Goal: Find specific page/section: Find specific page/section

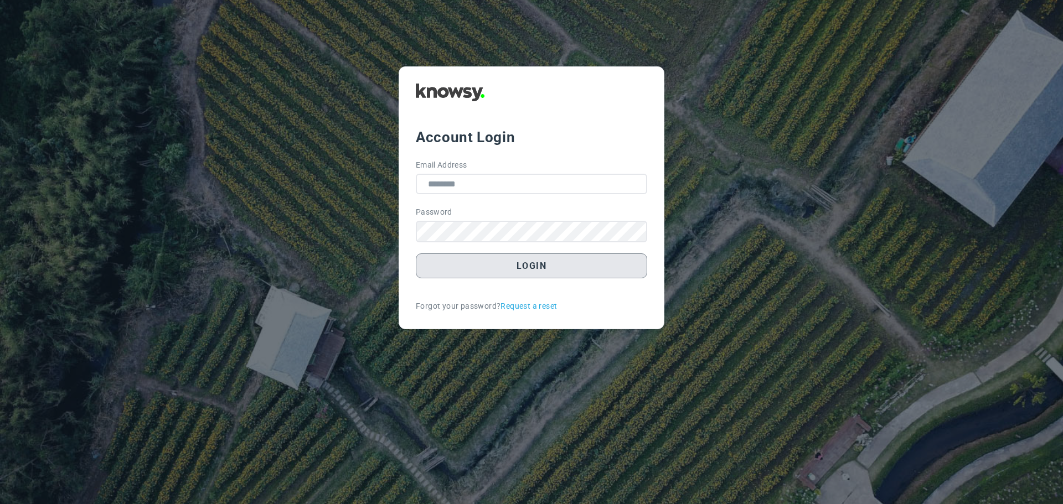
type input "**********"
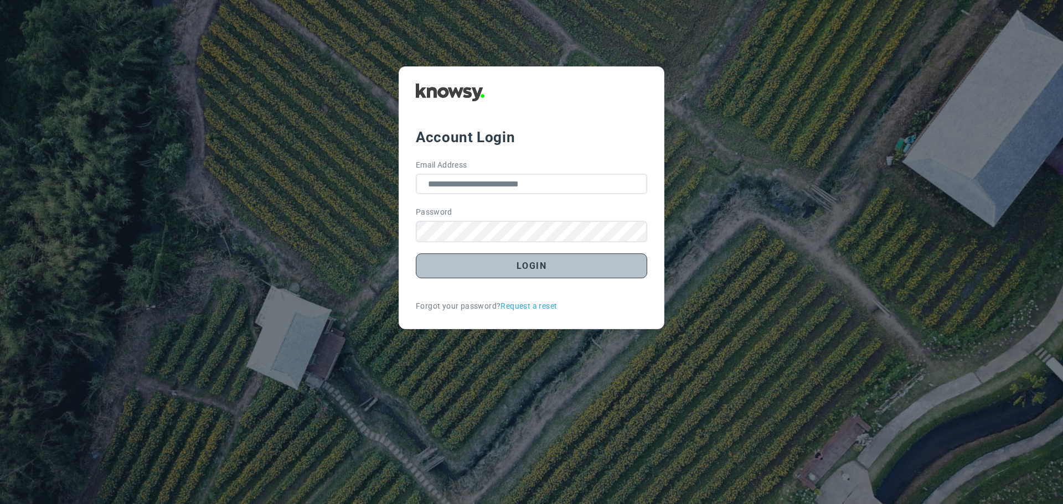
click at [525, 262] on button "Login" at bounding box center [531, 266] width 231 height 25
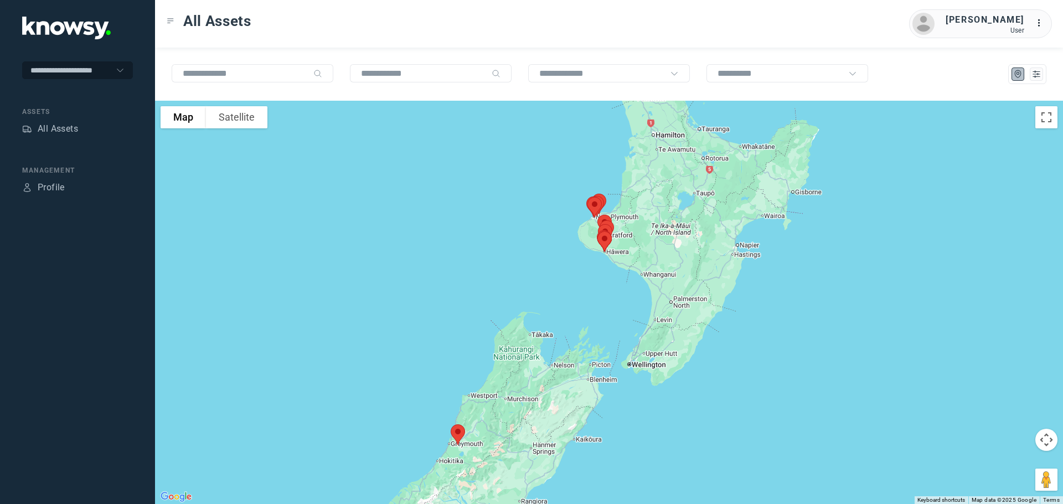
drag, startPoint x: 654, startPoint y: 226, endPoint x: 576, endPoint y: 255, distance: 83.0
click at [576, 255] on div at bounding box center [609, 303] width 908 height 404
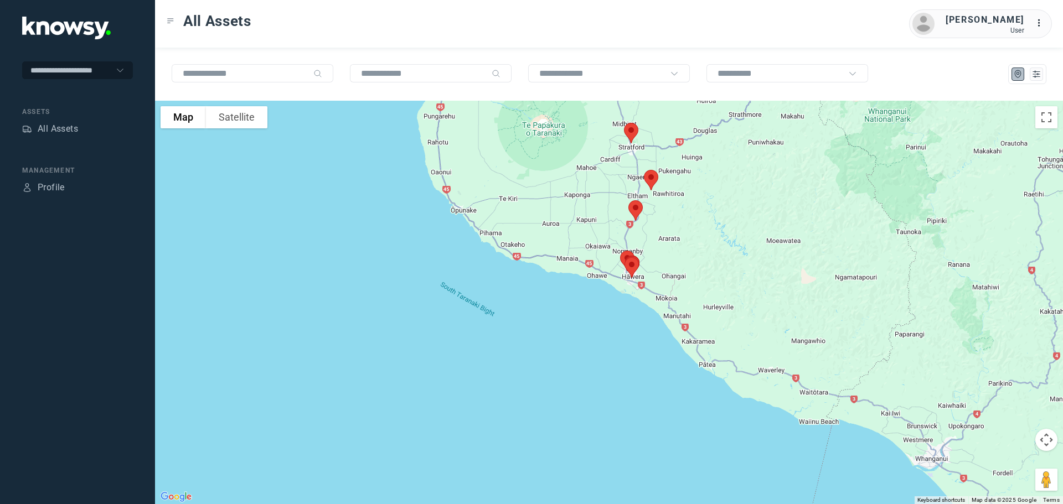
drag, startPoint x: 623, startPoint y: 245, endPoint x: 571, endPoint y: 190, distance: 75.6
click at [579, 188] on div at bounding box center [609, 303] width 908 height 404
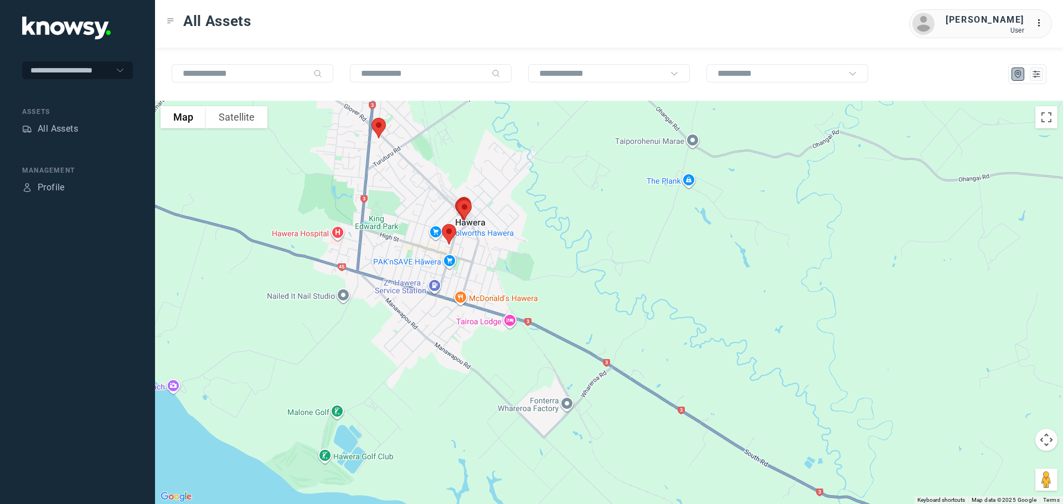
drag, startPoint x: 463, startPoint y: 312, endPoint x: 520, endPoint y: 223, distance: 106.3
click at [520, 223] on div at bounding box center [609, 303] width 908 height 404
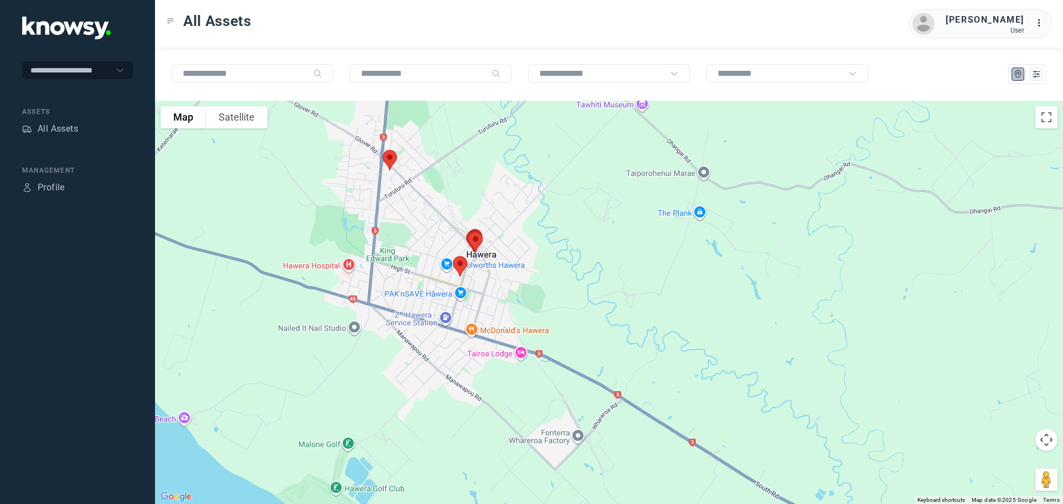
drag, startPoint x: 510, startPoint y: 205, endPoint x: 551, endPoint y: 300, distance: 102.9
click at [551, 300] on div at bounding box center [609, 303] width 908 height 404
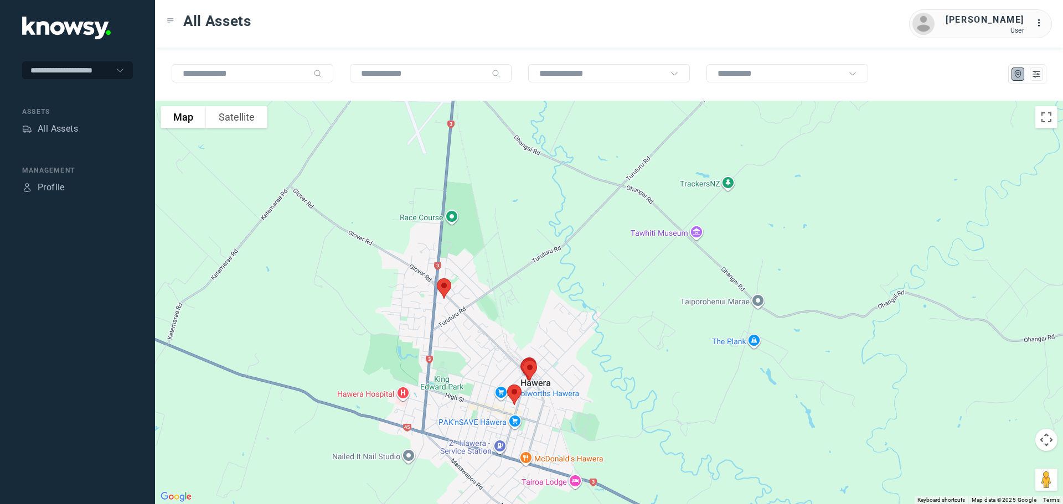
click at [446, 290] on img at bounding box center [443, 288] width 23 height 29
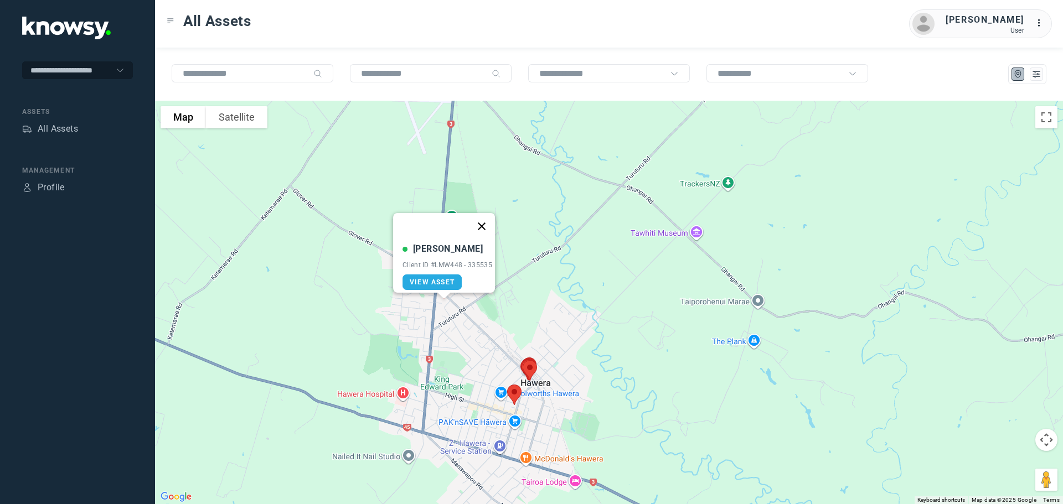
click at [484, 218] on button "Close" at bounding box center [481, 226] width 27 height 27
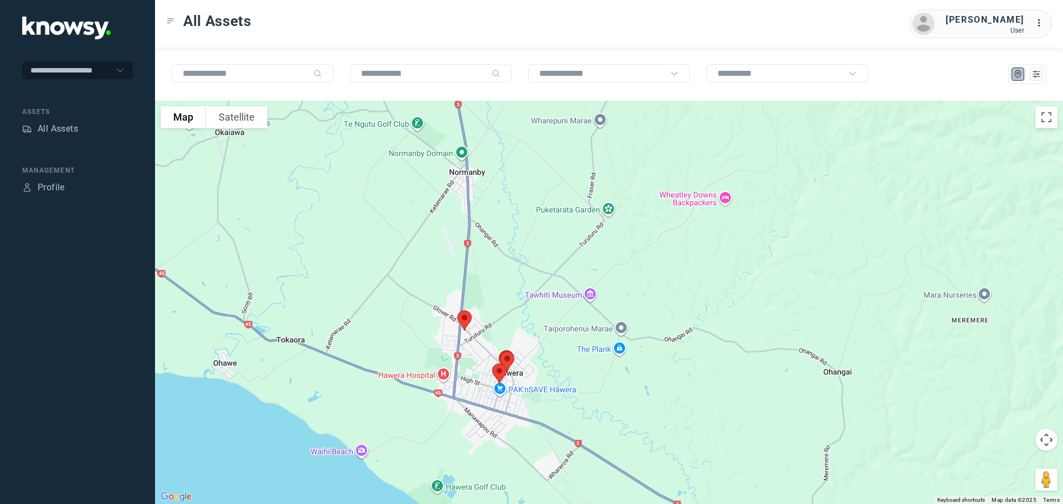
drag, startPoint x: 497, startPoint y: 249, endPoint x: 503, endPoint y: 300, distance: 51.8
click at [503, 300] on div "To navigate, press the arrow keys." at bounding box center [609, 303] width 908 height 404
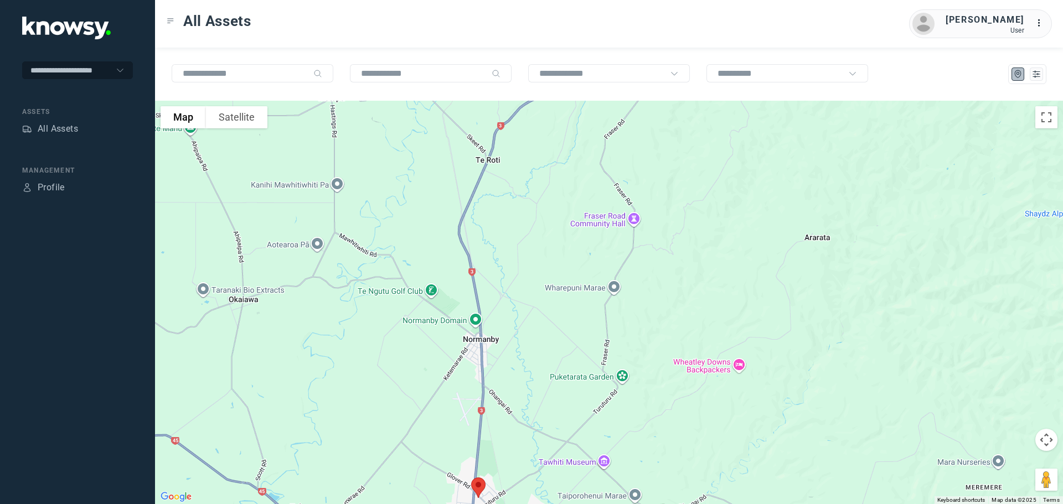
drag, startPoint x: 489, startPoint y: 188, endPoint x: 493, endPoint y: 303, distance: 115.2
click at [493, 303] on div at bounding box center [609, 303] width 908 height 404
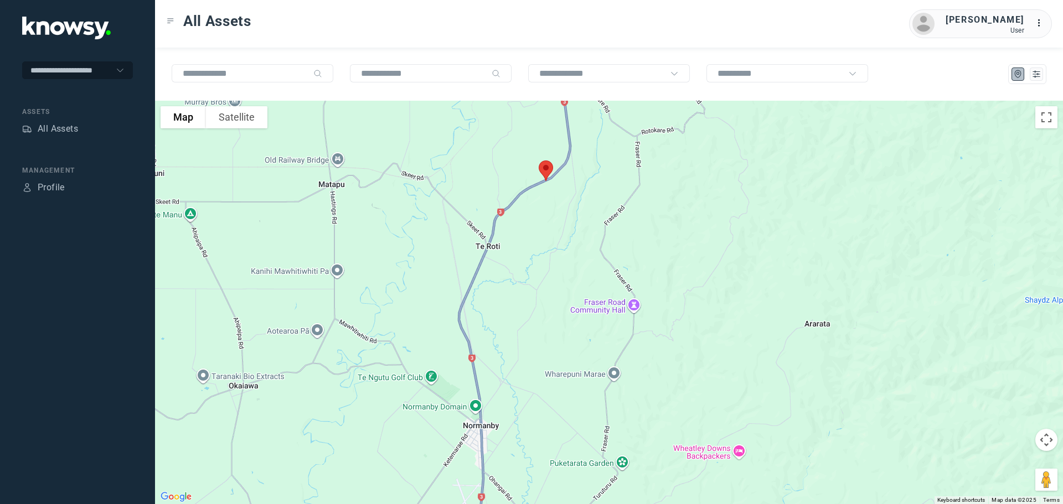
click at [549, 169] on img at bounding box center [545, 170] width 23 height 29
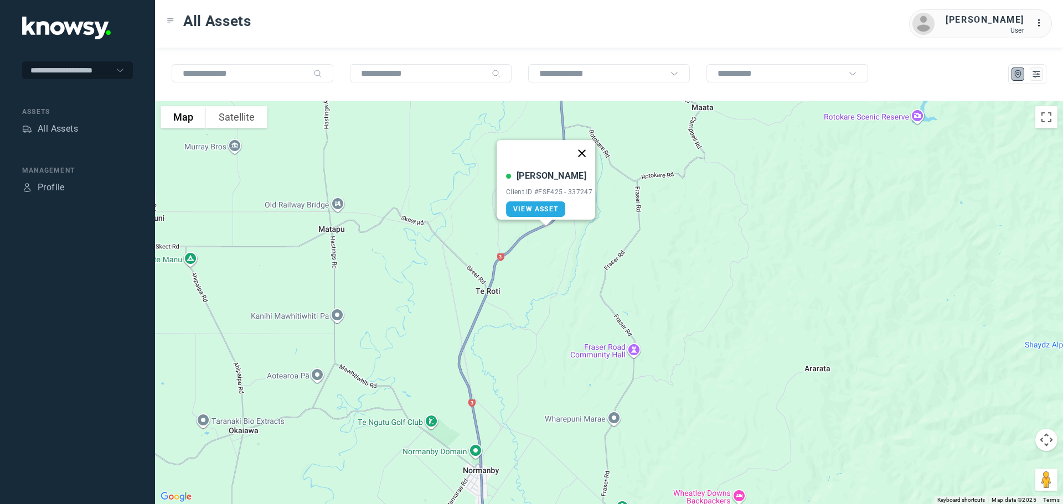
click at [587, 145] on button "Close" at bounding box center [582, 153] width 27 height 27
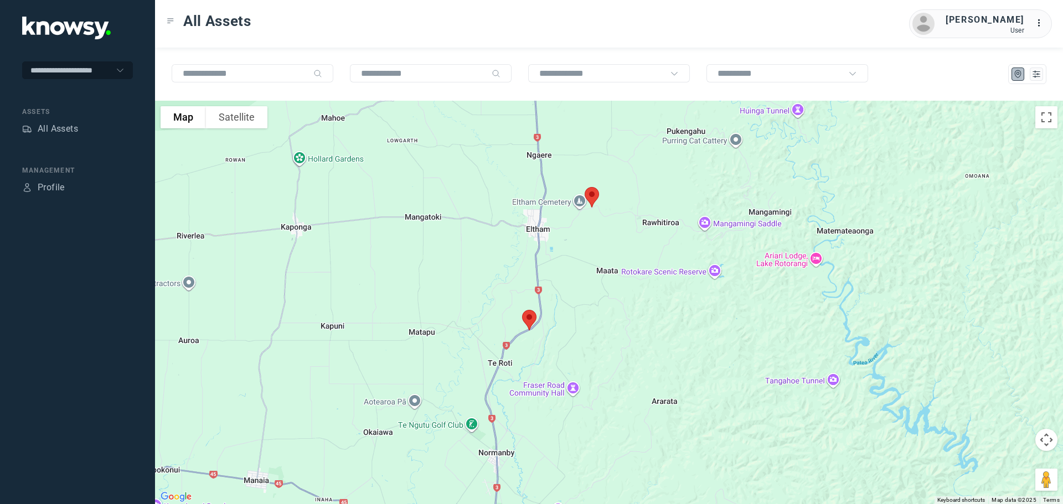
drag, startPoint x: 498, startPoint y: 172, endPoint x: 494, endPoint y: 271, distance: 99.7
click at [495, 277] on div at bounding box center [609, 303] width 908 height 404
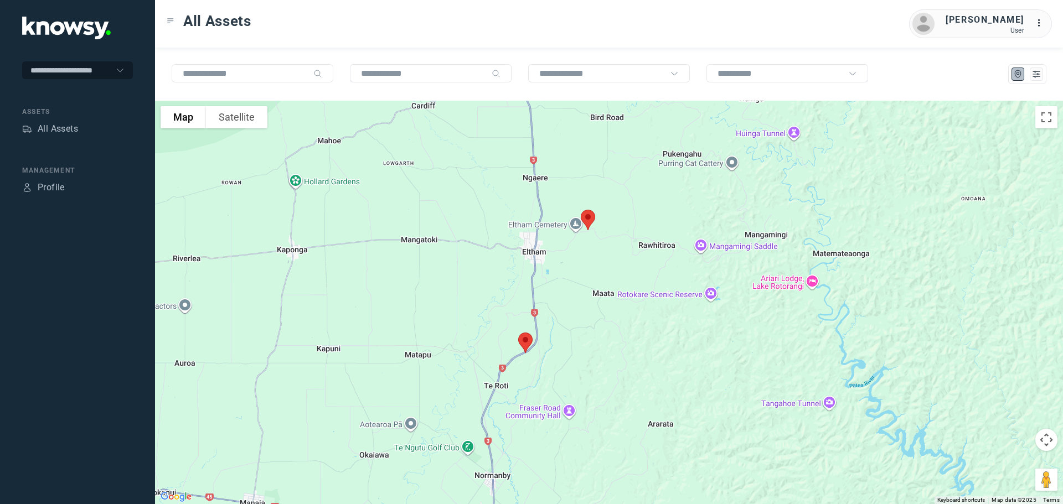
click at [587, 219] on img at bounding box center [587, 219] width 23 height 29
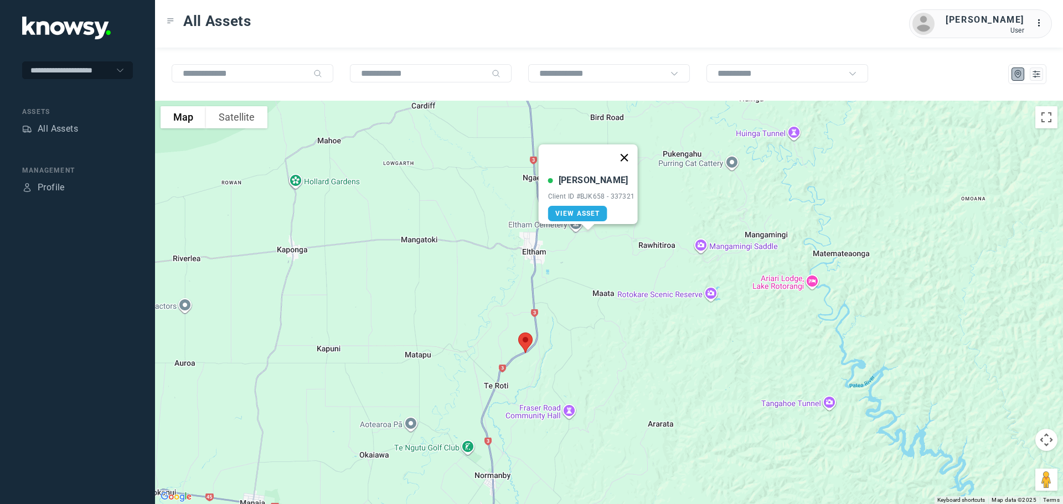
click at [628, 151] on button "Close" at bounding box center [624, 158] width 27 height 27
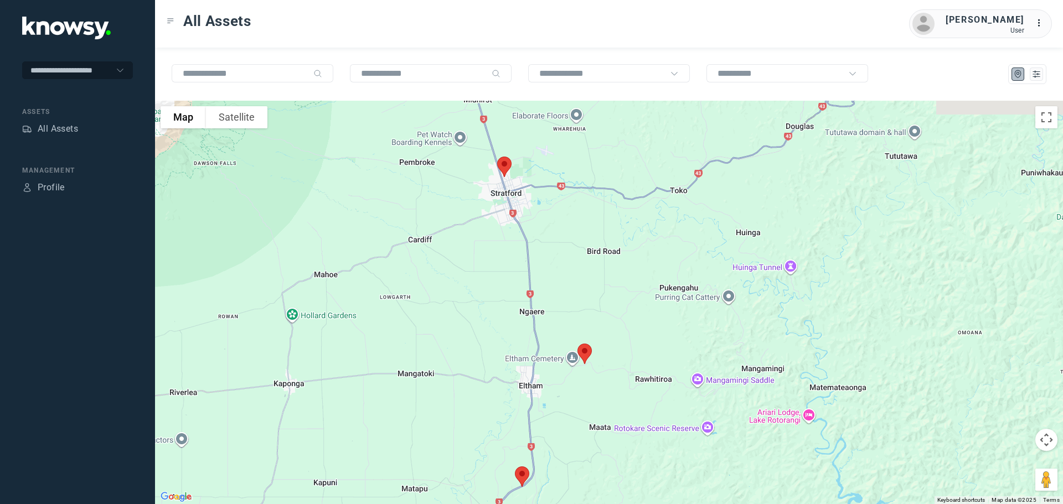
drag, startPoint x: 437, startPoint y: 178, endPoint x: 435, endPoint y: 315, distance: 137.3
click at [435, 315] on div at bounding box center [609, 303] width 908 height 404
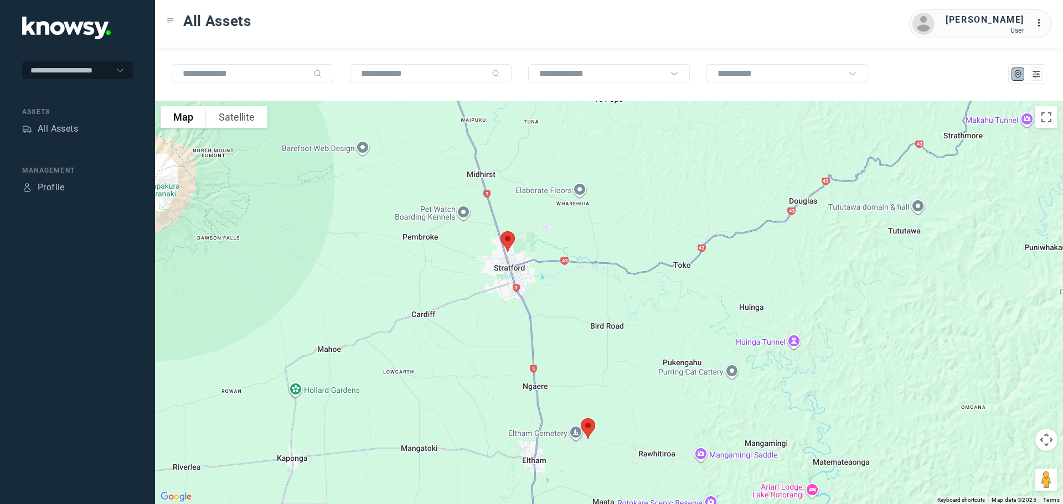
drag, startPoint x: 445, startPoint y: 282, endPoint x: 447, endPoint y: 296, distance: 13.9
click at [447, 296] on div at bounding box center [609, 303] width 908 height 404
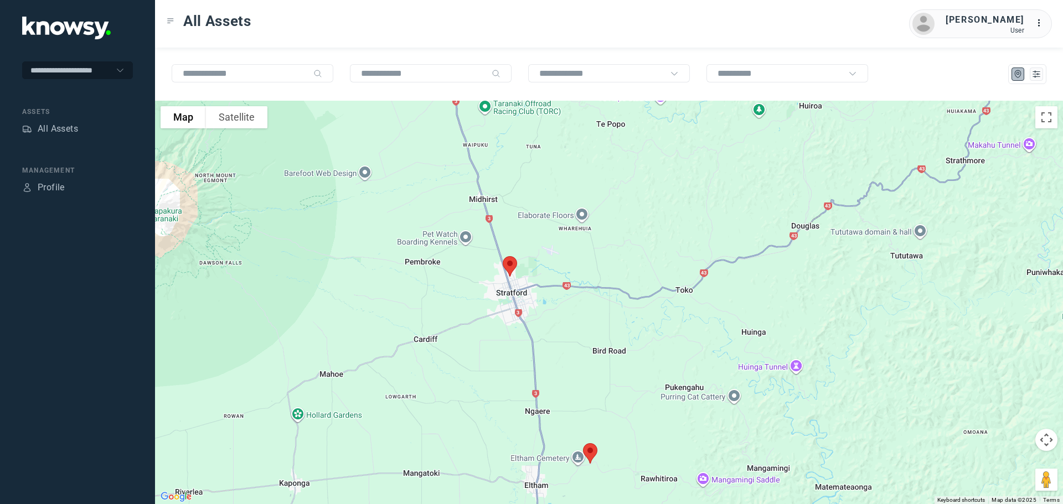
click at [509, 269] on img at bounding box center [509, 266] width 23 height 29
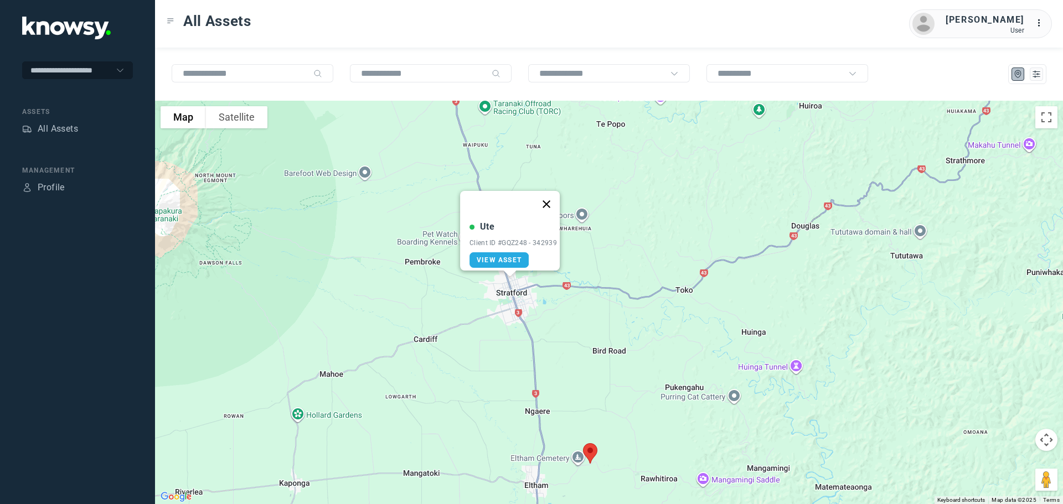
click at [553, 198] on button "Close" at bounding box center [546, 204] width 27 height 27
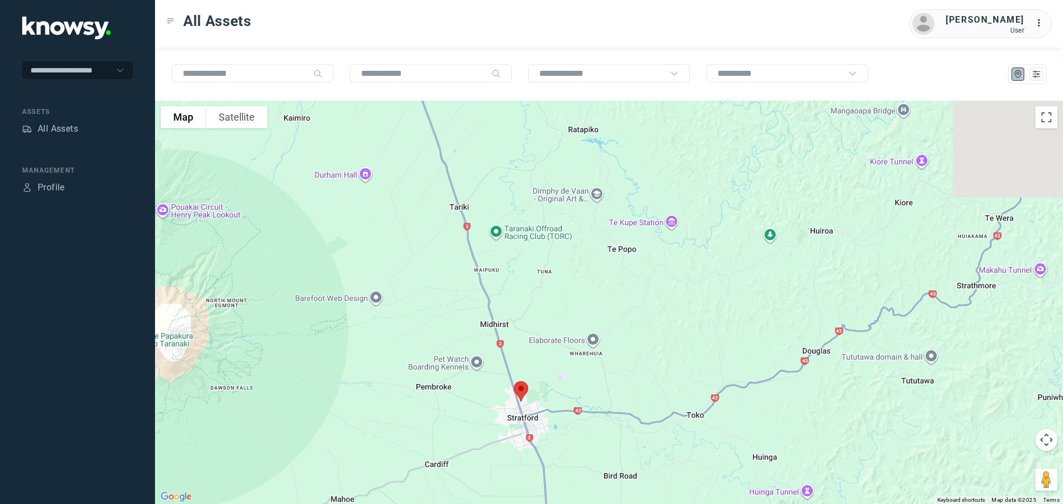
drag, startPoint x: 416, startPoint y: 240, endPoint x: 423, endPoint y: 266, distance: 27.0
click at [425, 321] on div at bounding box center [609, 303] width 908 height 404
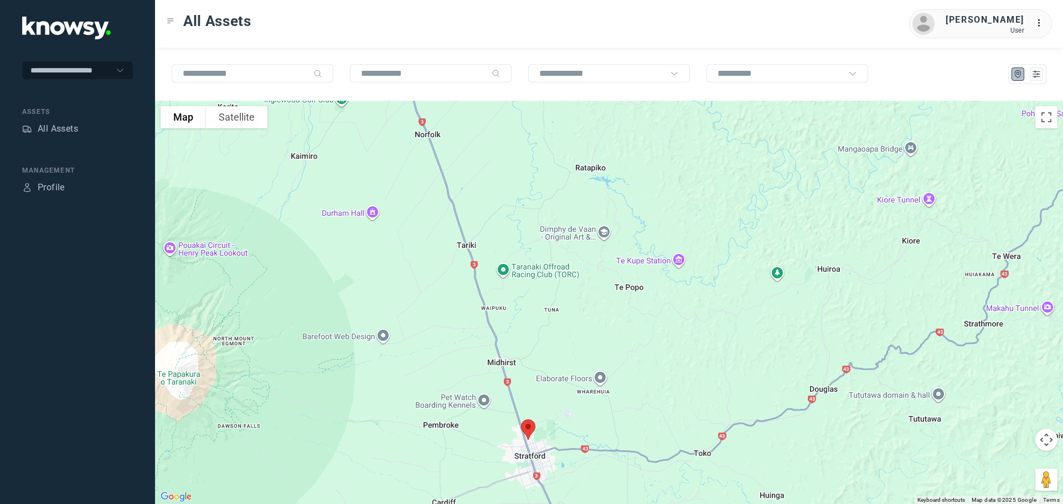
drag, startPoint x: 422, startPoint y: 200, endPoint x: 451, endPoint y: 281, distance: 85.3
click at [451, 281] on div at bounding box center [609, 303] width 908 height 404
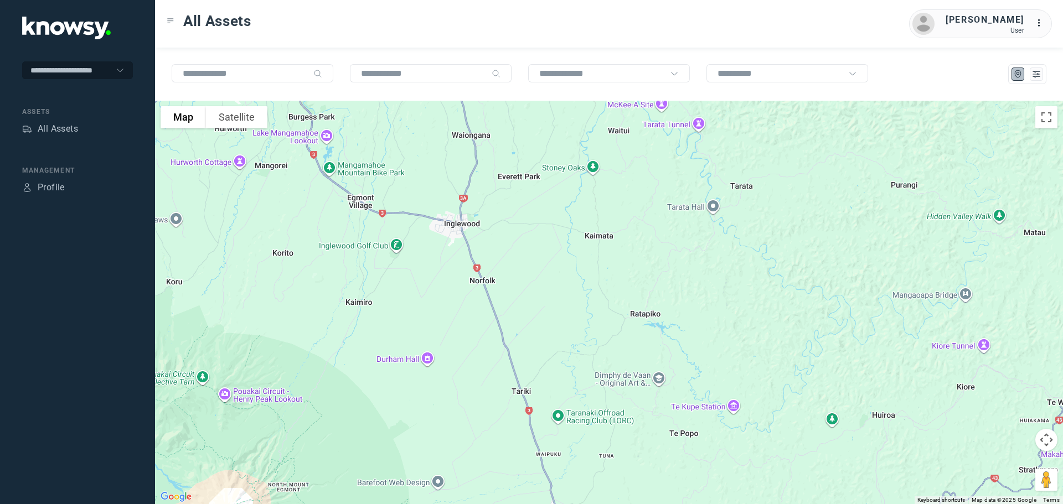
drag, startPoint x: 447, startPoint y: 270, endPoint x: 451, endPoint y: 277, distance: 7.7
click at [451, 277] on div at bounding box center [609, 303] width 908 height 404
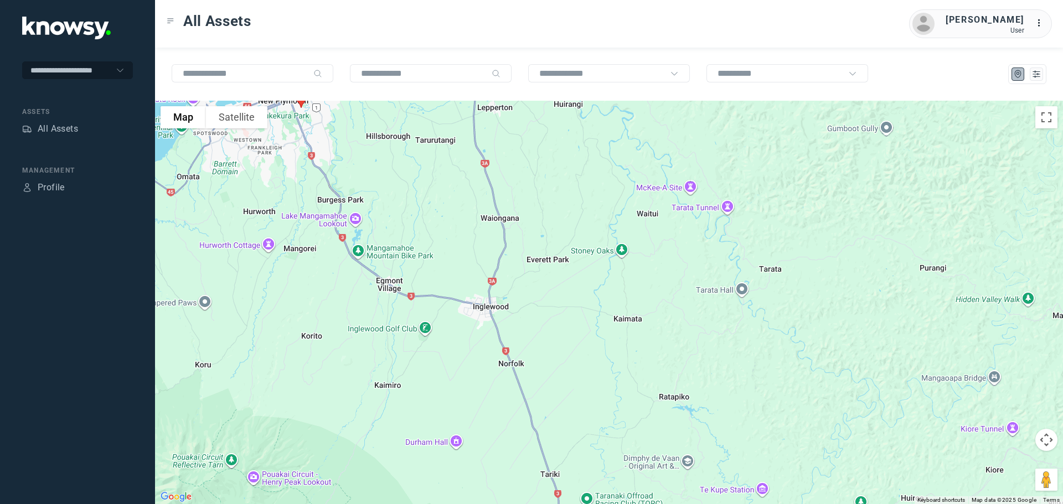
drag, startPoint x: 442, startPoint y: 255, endPoint x: 446, endPoint y: 274, distance: 19.2
click at [446, 274] on div at bounding box center [609, 303] width 908 height 404
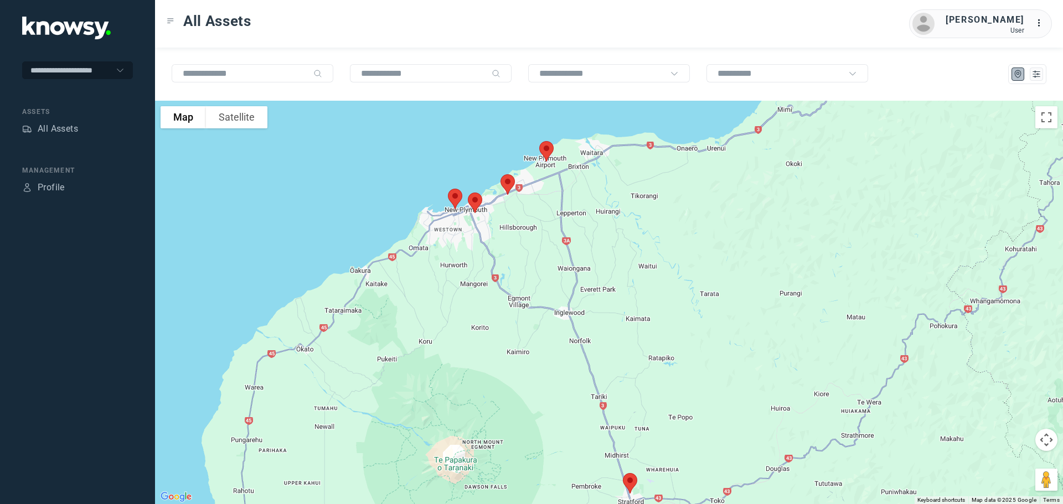
drag, startPoint x: 424, startPoint y: 242, endPoint x: 526, endPoint y: 239, distance: 101.9
click at [526, 239] on div at bounding box center [609, 303] width 908 height 404
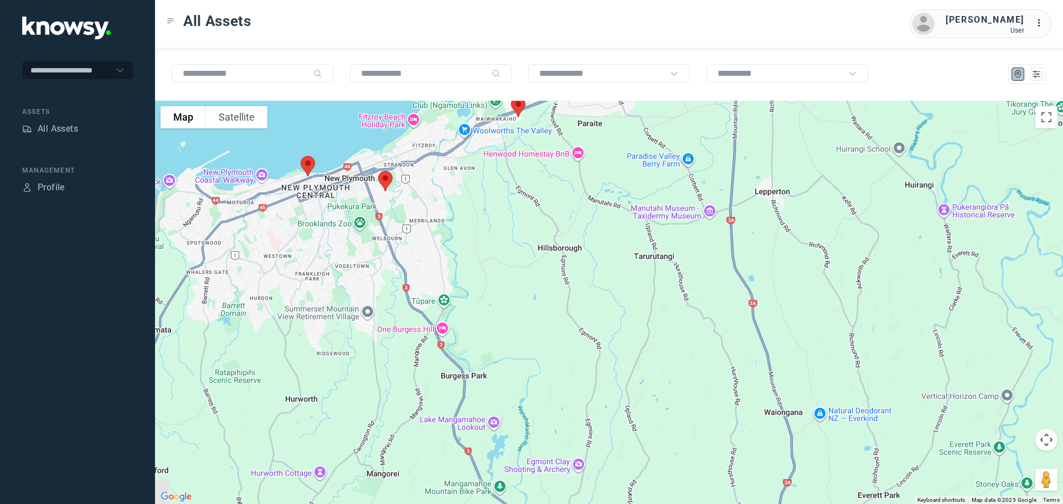
drag, startPoint x: 474, startPoint y: 196, endPoint x: 514, endPoint y: 281, distance: 93.9
click at [514, 281] on div at bounding box center [609, 303] width 908 height 404
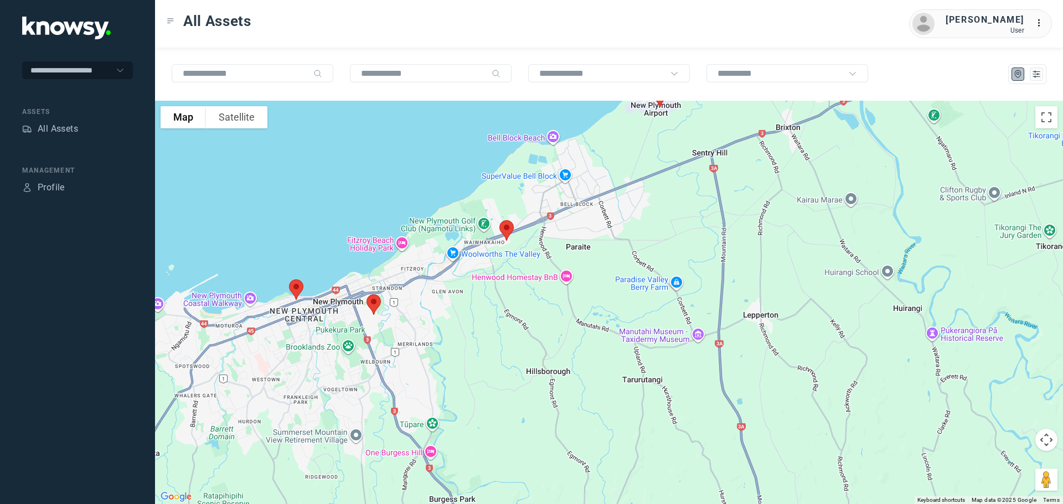
drag, startPoint x: 519, startPoint y: 213, endPoint x: 481, endPoint y: 299, distance: 93.9
click at [482, 299] on div at bounding box center [609, 303] width 908 height 404
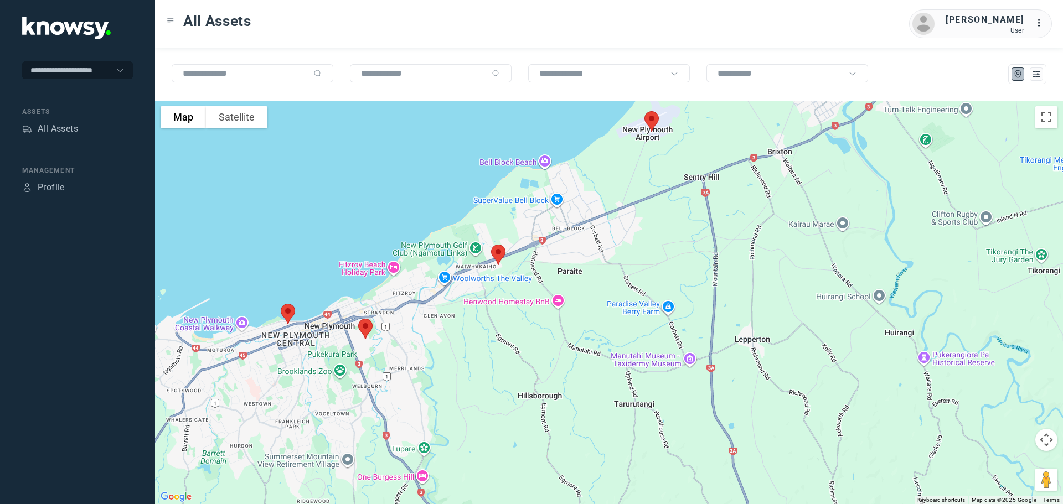
drag, startPoint x: 566, startPoint y: 246, endPoint x: 559, endPoint y: 260, distance: 15.4
click at [559, 260] on div at bounding box center [609, 303] width 908 height 404
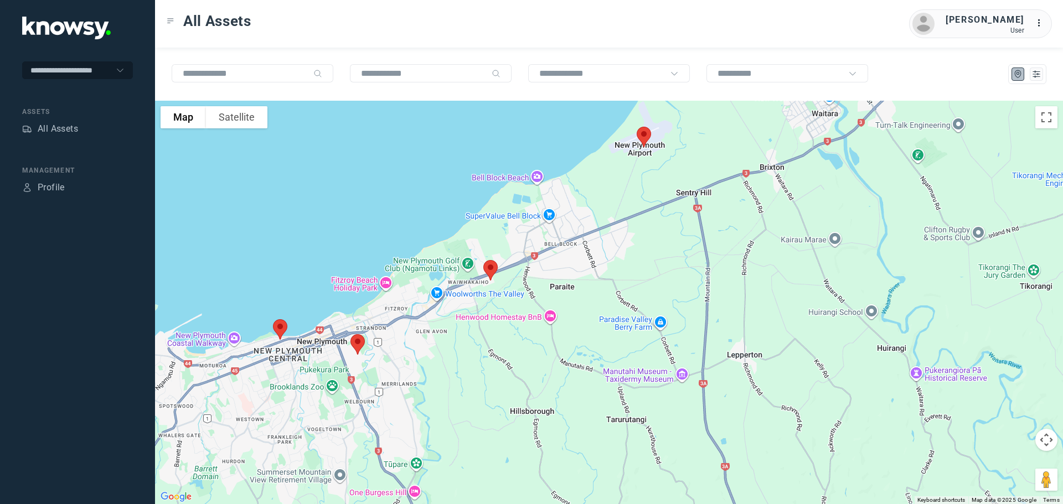
click at [491, 267] on img at bounding box center [490, 270] width 23 height 29
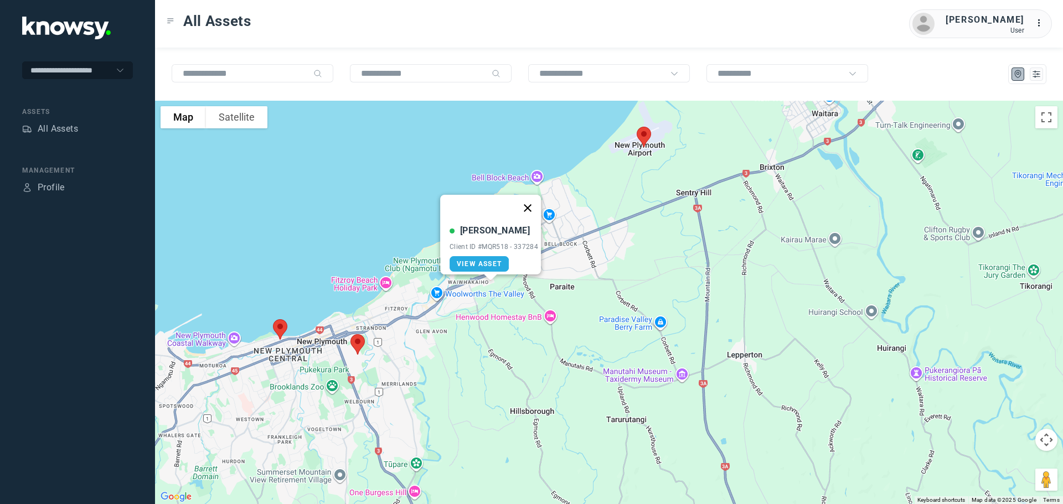
click at [532, 200] on button "Close" at bounding box center [527, 208] width 27 height 27
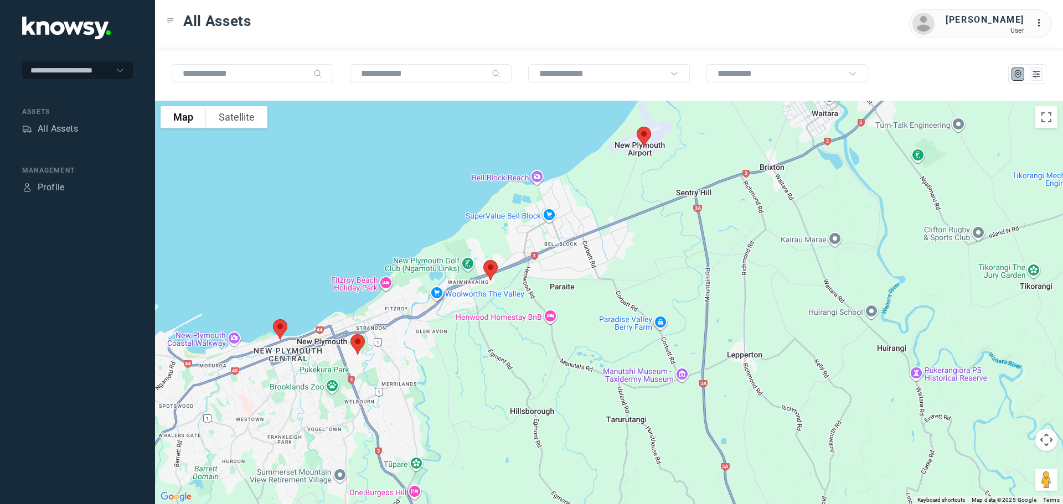
click at [362, 341] on img at bounding box center [357, 344] width 23 height 29
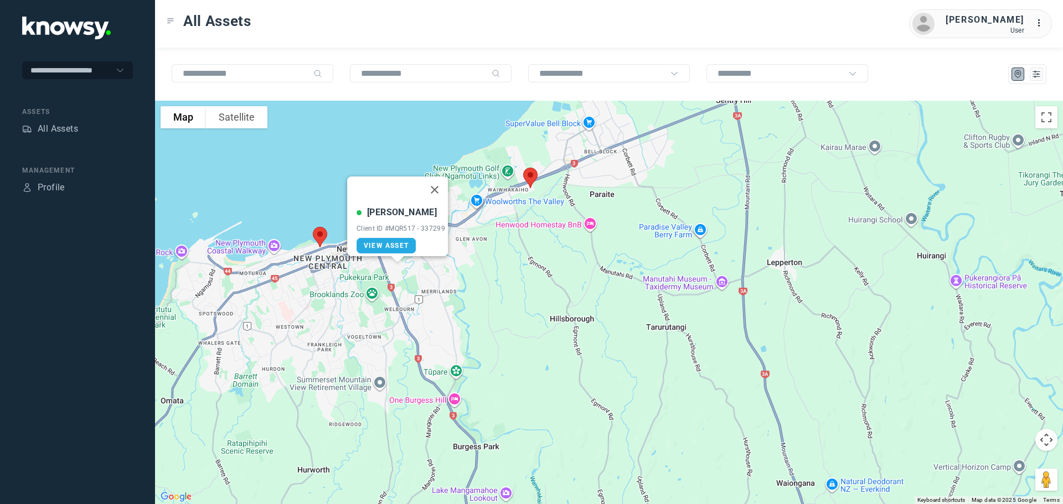
drag, startPoint x: 365, startPoint y: 365, endPoint x: 407, endPoint y: 268, distance: 105.6
click at [407, 268] on div "[PERSON_NAME] Client ID #MQR517 - 337299 View Asset" at bounding box center [609, 303] width 908 height 404
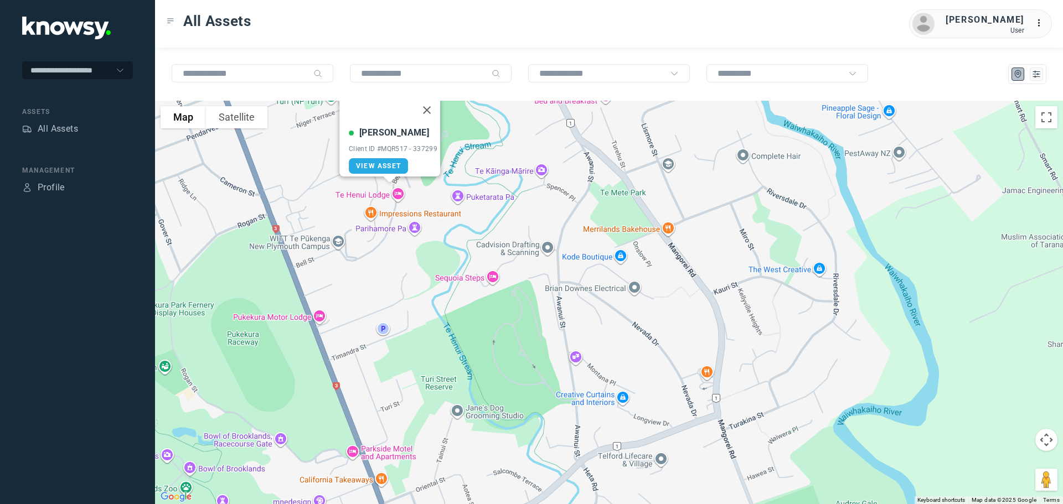
drag, startPoint x: 421, startPoint y: 201, endPoint x: 422, endPoint y: 221, distance: 20.5
click at [422, 221] on div "[PERSON_NAME] Client ID #MQR517 - 337299 View Asset" at bounding box center [609, 303] width 908 height 404
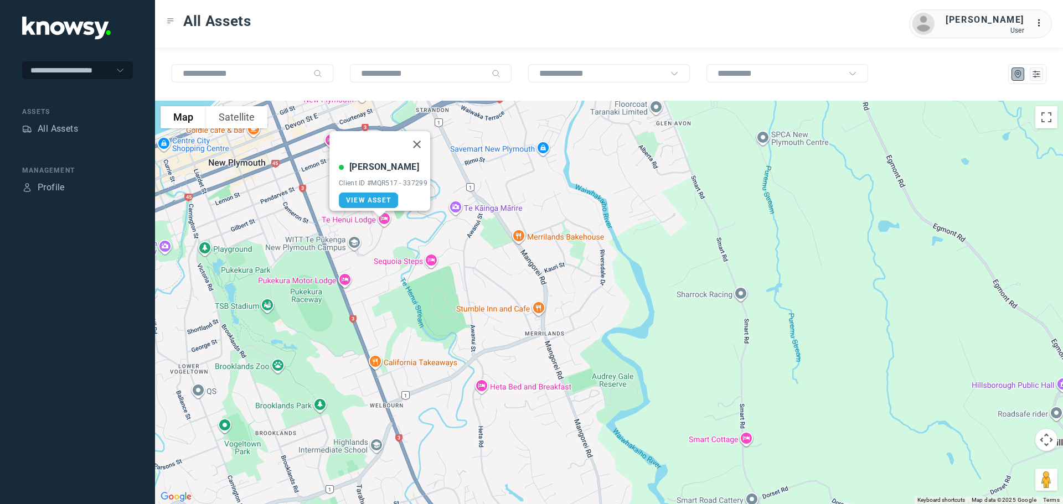
drag, startPoint x: 456, startPoint y: 183, endPoint x: 457, endPoint y: 215, distance: 32.1
click at [457, 215] on div "[PERSON_NAME] Client ID #MQR517 - 337299 View Asset" at bounding box center [609, 303] width 908 height 404
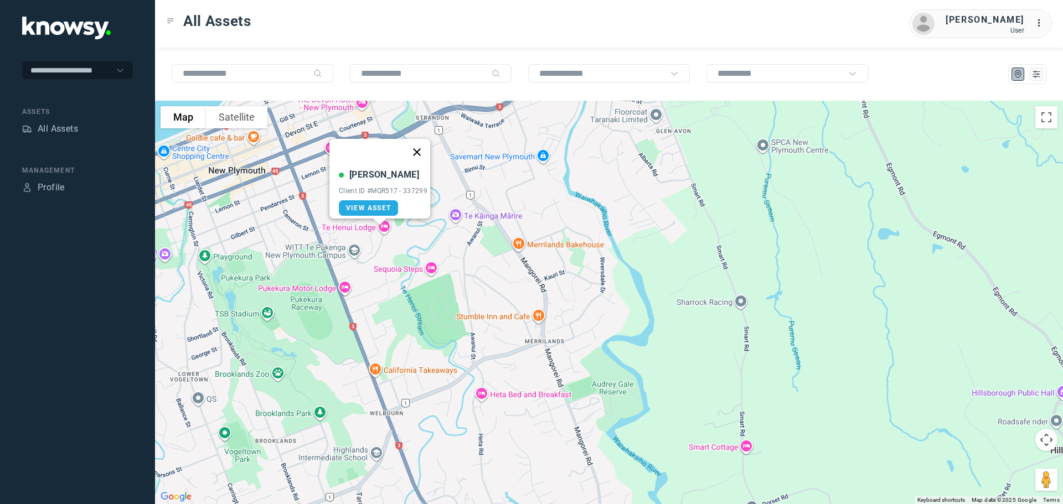
click at [424, 144] on button "Close" at bounding box center [417, 152] width 27 height 27
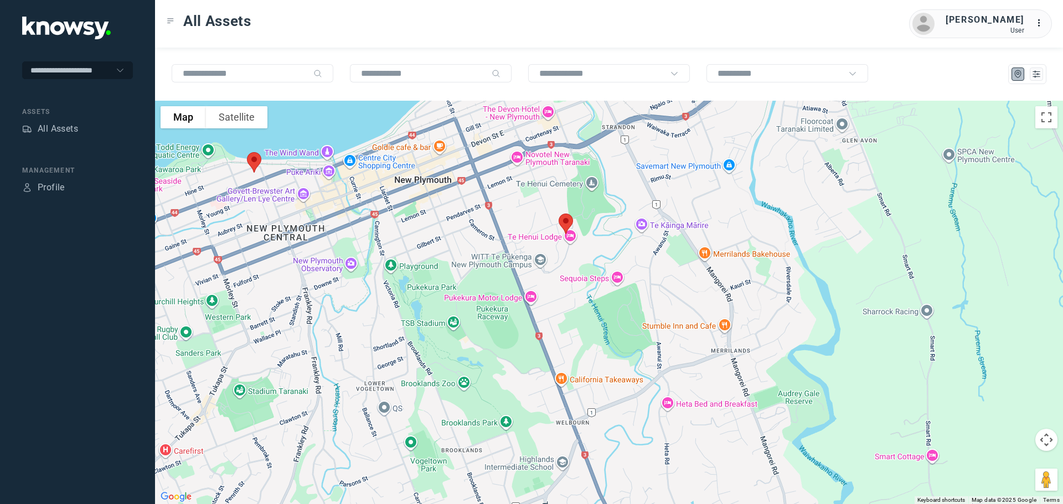
drag, startPoint x: 306, startPoint y: 186, endPoint x: 479, endPoint y: 198, distance: 174.3
click at [479, 198] on div at bounding box center [609, 303] width 908 height 404
click at [254, 162] on img at bounding box center [254, 162] width 23 height 29
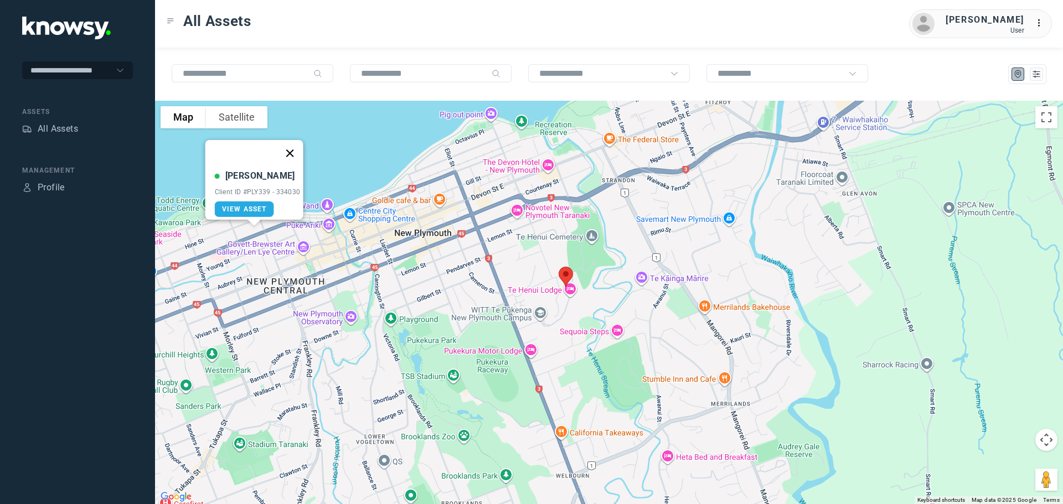
click at [295, 144] on button "Close" at bounding box center [289, 153] width 27 height 27
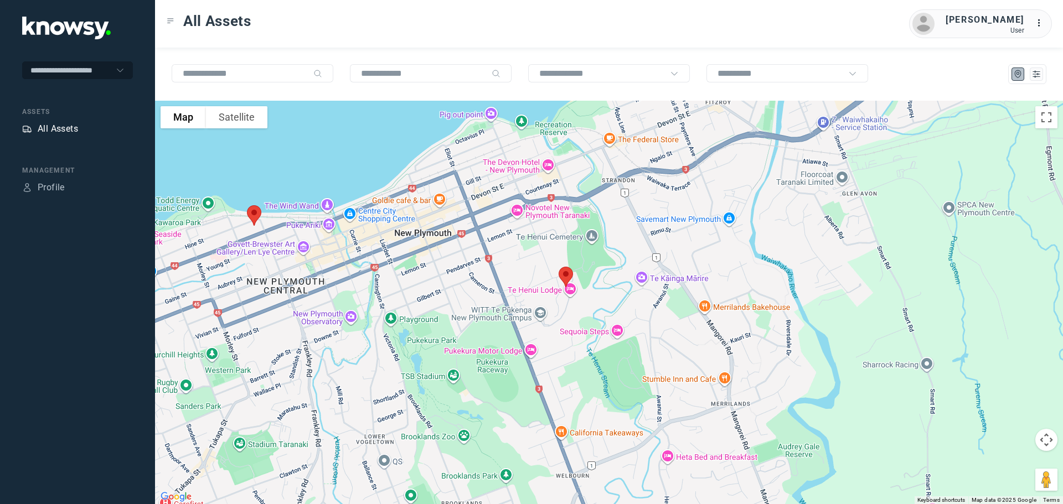
click at [66, 127] on div "All Assets" at bounding box center [58, 128] width 40 height 13
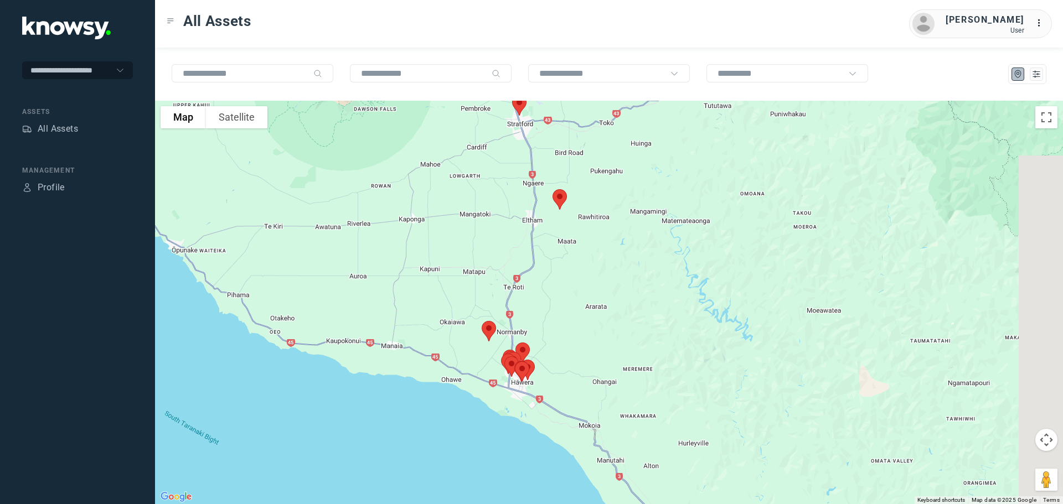
drag, startPoint x: 642, startPoint y: 278, endPoint x: 566, endPoint y: 261, distance: 78.3
click at [568, 261] on div at bounding box center [609, 303] width 908 height 404
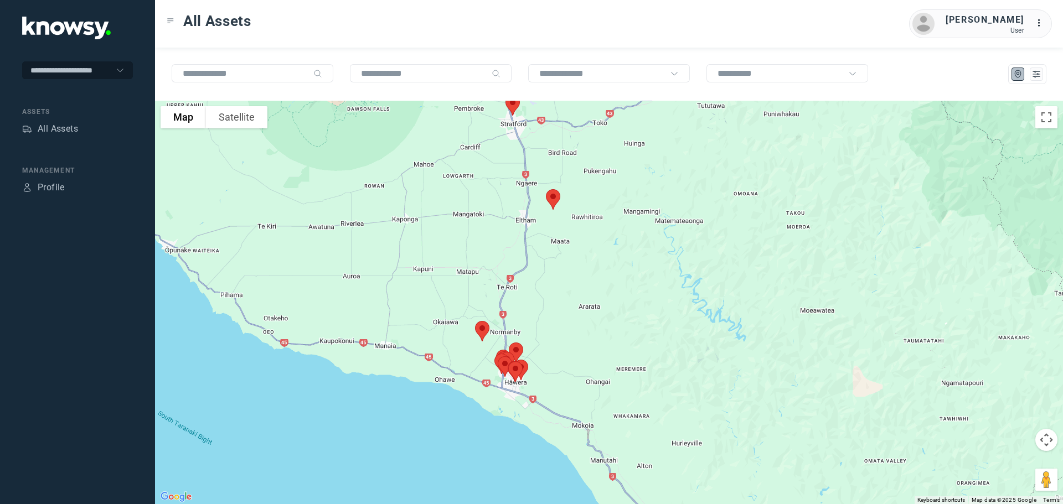
click at [551, 194] on img at bounding box center [552, 199] width 23 height 29
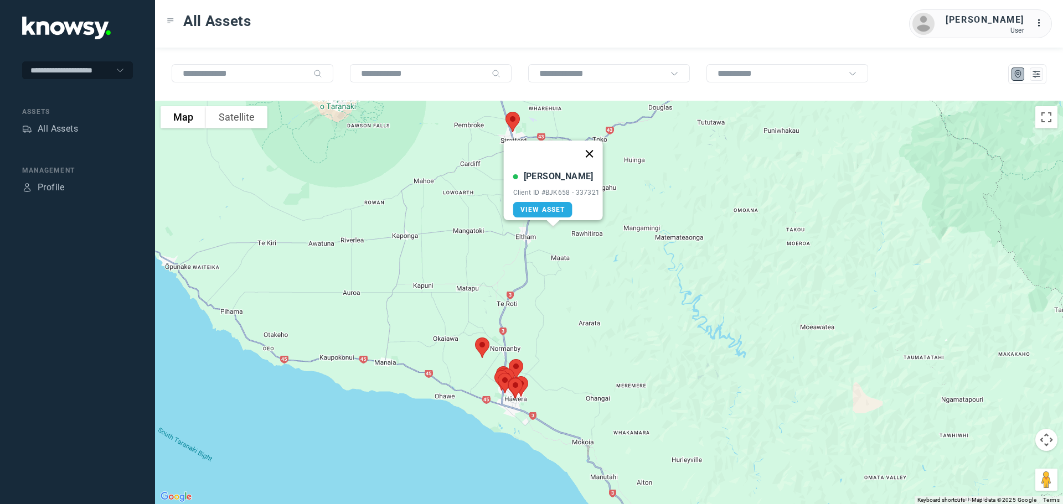
click at [594, 146] on button "Close" at bounding box center [589, 154] width 27 height 27
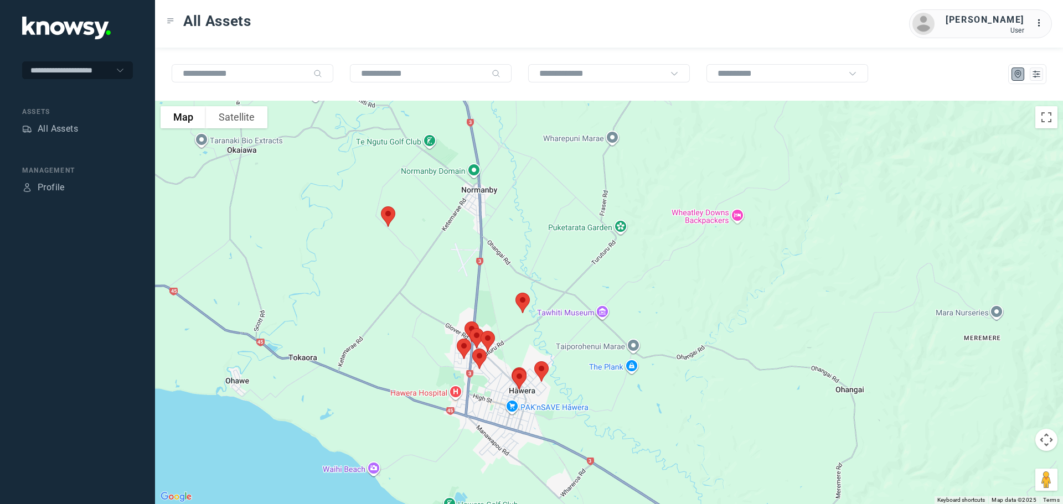
drag, startPoint x: 534, startPoint y: 256, endPoint x: 560, endPoint y: 190, distance: 70.1
click at [564, 190] on div at bounding box center [609, 303] width 908 height 404
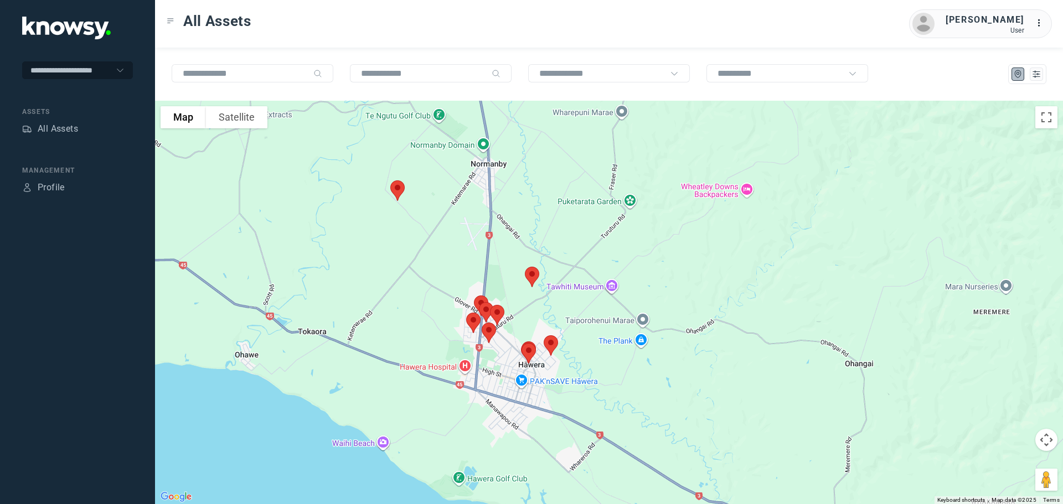
click at [399, 191] on img at bounding box center [397, 190] width 23 height 29
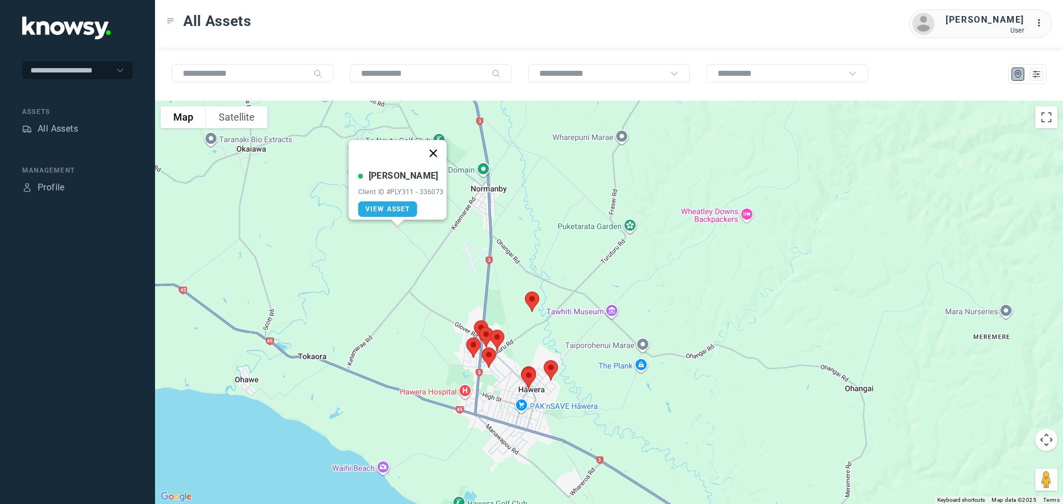
click at [439, 148] on button "Close" at bounding box center [433, 153] width 27 height 27
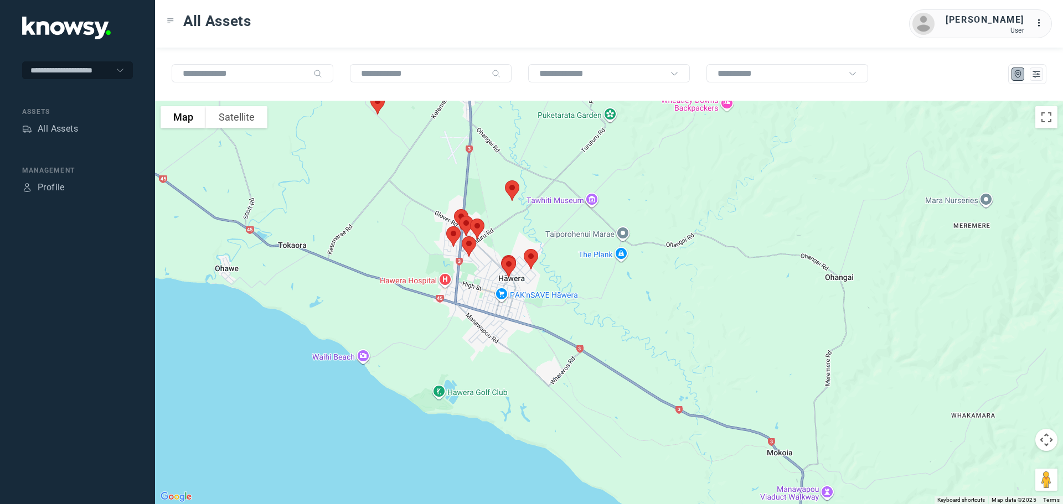
drag, startPoint x: 603, startPoint y: 346, endPoint x: 589, endPoint y: 258, distance: 89.2
click at [589, 258] on div at bounding box center [609, 303] width 908 height 404
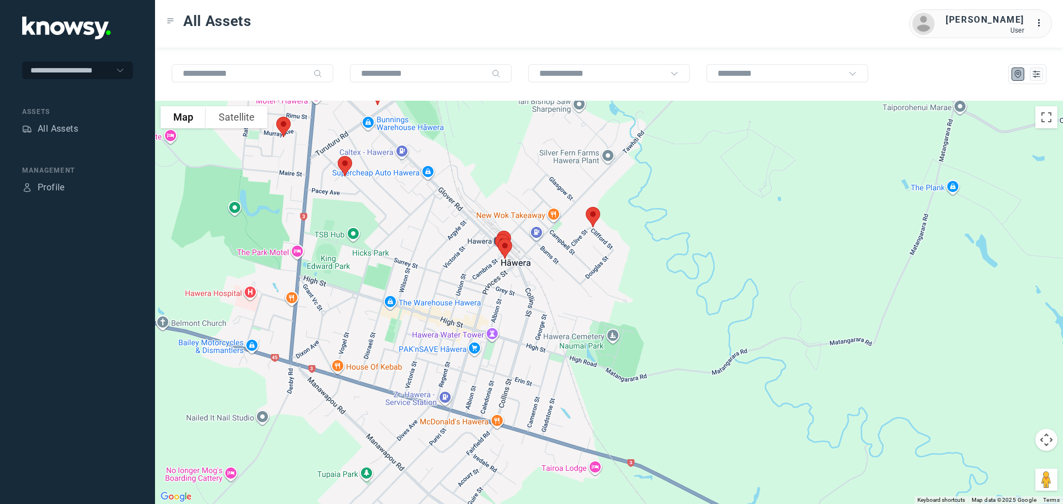
drag, startPoint x: 440, startPoint y: 277, endPoint x: 636, endPoint y: 267, distance: 196.8
click at [636, 267] on div at bounding box center [609, 303] width 908 height 404
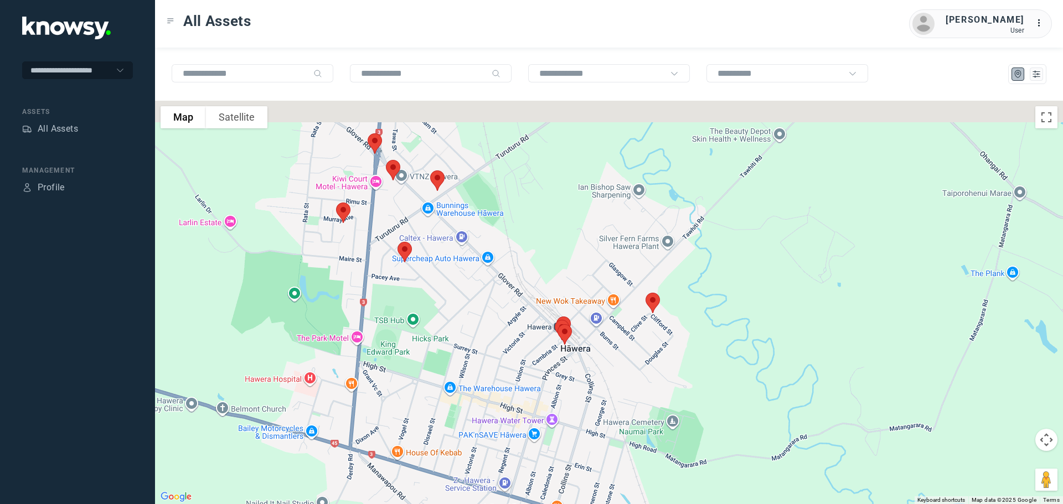
drag, startPoint x: 629, startPoint y: 163, endPoint x: 680, endPoint y: 263, distance: 112.7
click at [680, 263] on div at bounding box center [609, 303] width 908 height 404
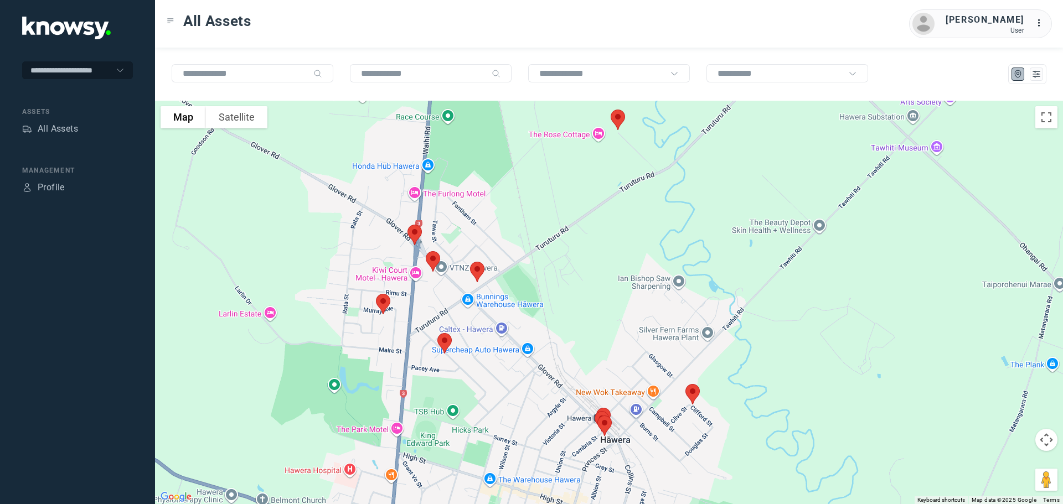
drag, startPoint x: 591, startPoint y: 182, endPoint x: 628, endPoint y: 255, distance: 81.7
click at [628, 255] on div at bounding box center [609, 303] width 908 height 404
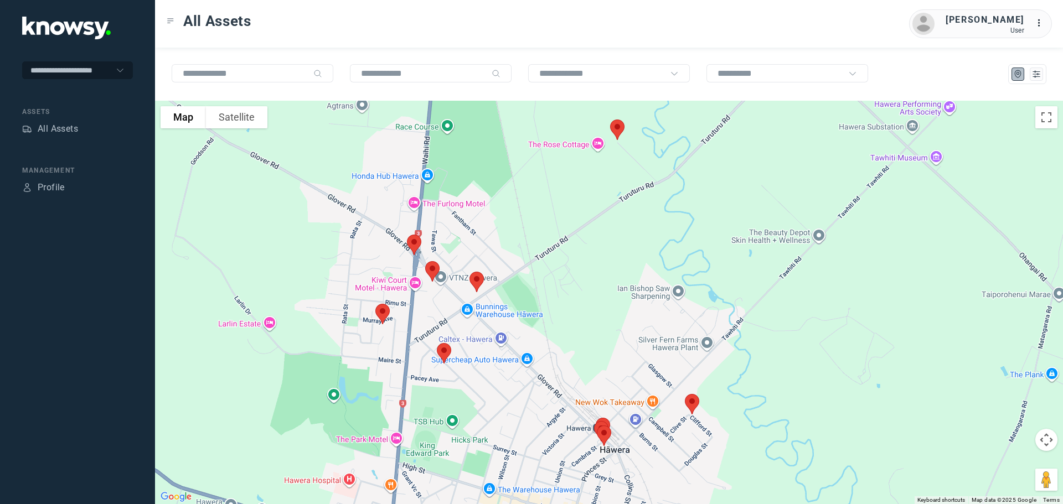
click at [416, 242] on img at bounding box center [414, 244] width 23 height 29
click at [459, 174] on button "Close" at bounding box center [450, 182] width 27 height 27
click at [431, 267] on img at bounding box center [432, 271] width 23 height 29
click at [479, 200] on button "Close" at bounding box center [470, 209] width 27 height 27
click at [382, 311] on img at bounding box center [382, 314] width 23 height 29
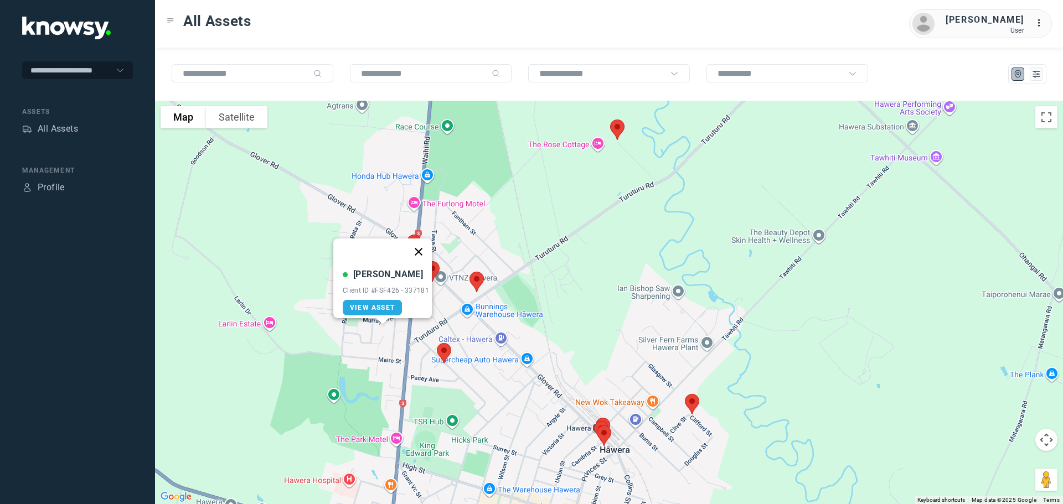
click at [421, 242] on button "Close" at bounding box center [418, 252] width 27 height 27
click at [474, 278] on img at bounding box center [476, 281] width 23 height 29
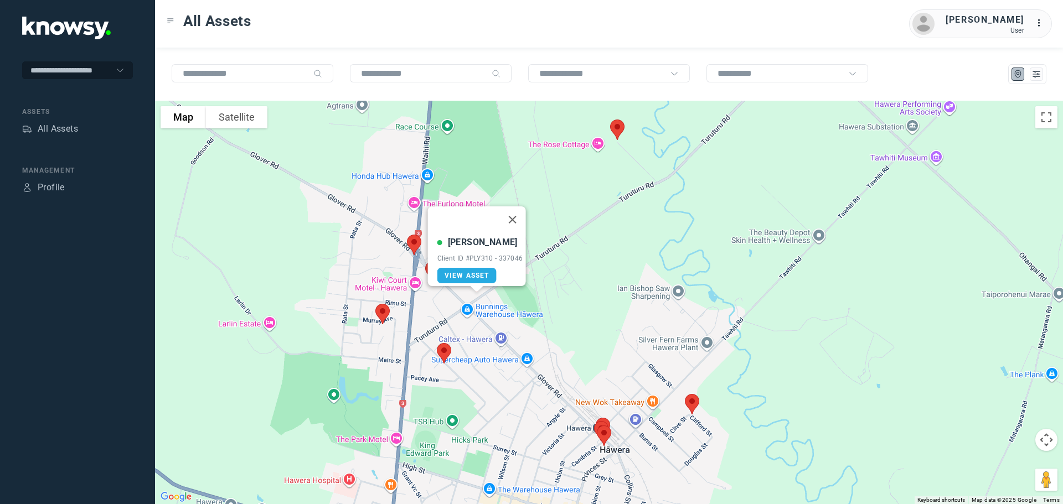
click at [445, 352] on img at bounding box center [443, 353] width 23 height 29
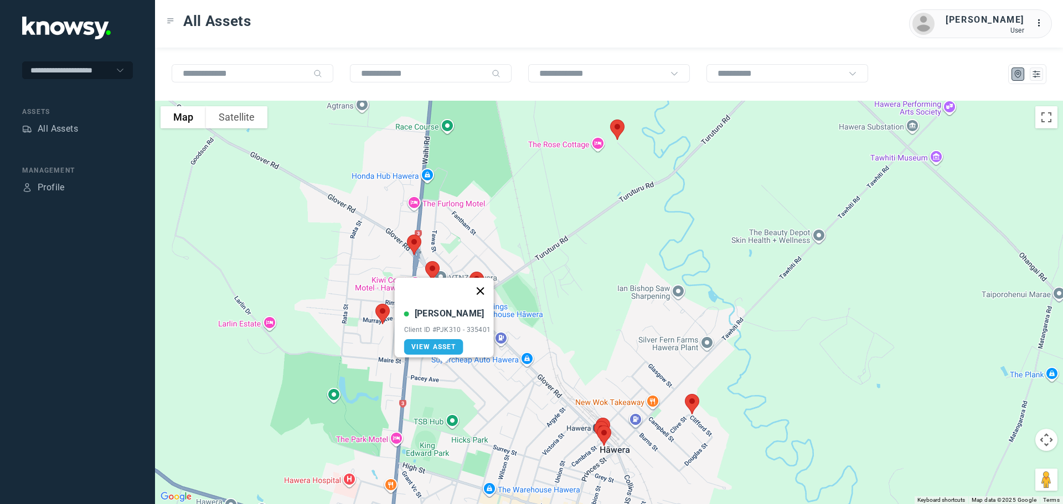
click at [487, 285] on button "Close" at bounding box center [480, 291] width 27 height 27
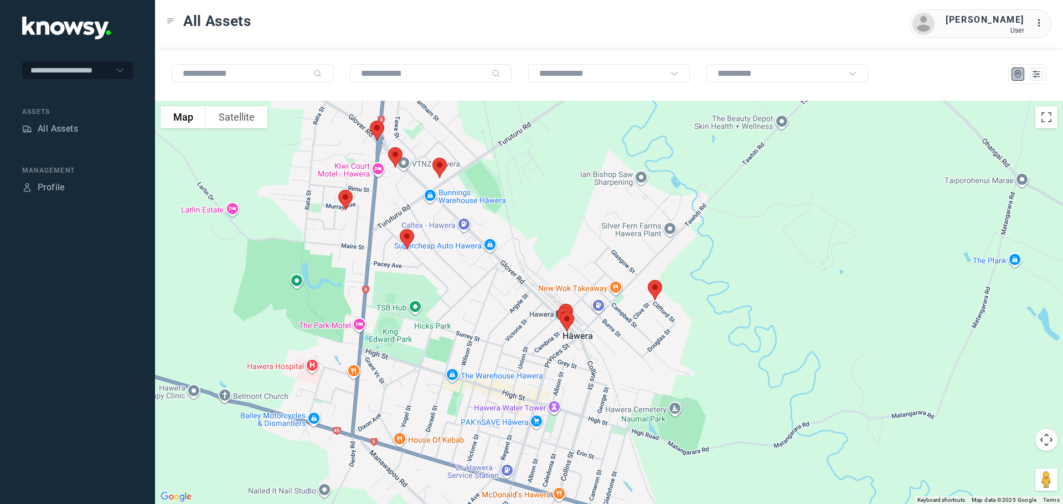
drag, startPoint x: 653, startPoint y: 331, endPoint x: 622, endPoint y: 237, distance: 98.9
click at [622, 232] on div at bounding box center [609, 303] width 908 height 404
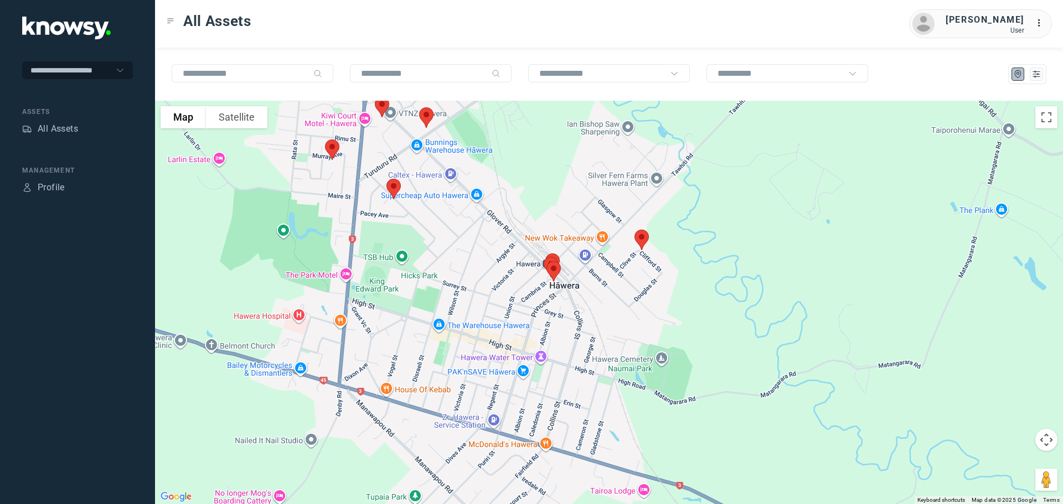
drag, startPoint x: 621, startPoint y: 274, endPoint x: 618, endPoint y: 252, distance: 21.3
click at [618, 252] on div at bounding box center [609, 303] width 908 height 404
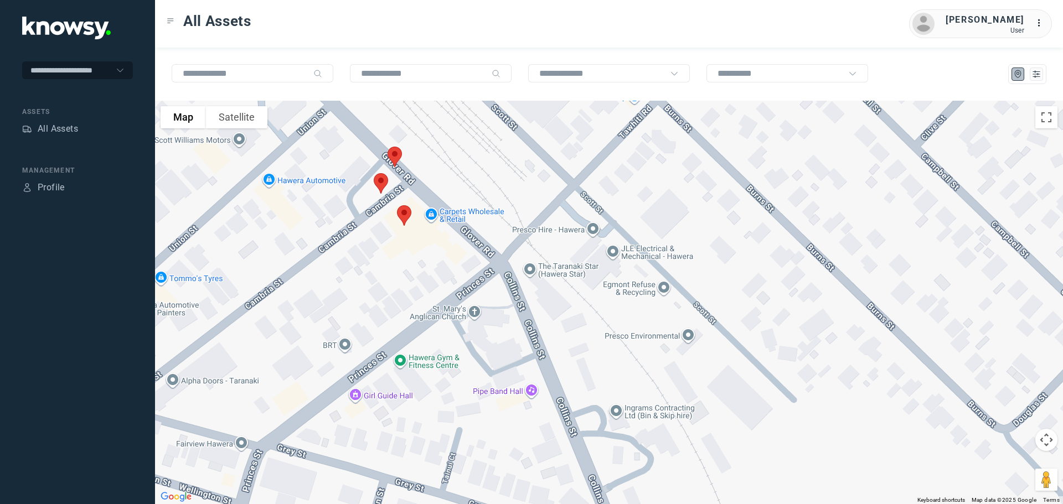
drag, startPoint x: 419, startPoint y: 247, endPoint x: 485, endPoint y: 253, distance: 66.1
click at [485, 253] on div at bounding box center [609, 303] width 908 height 404
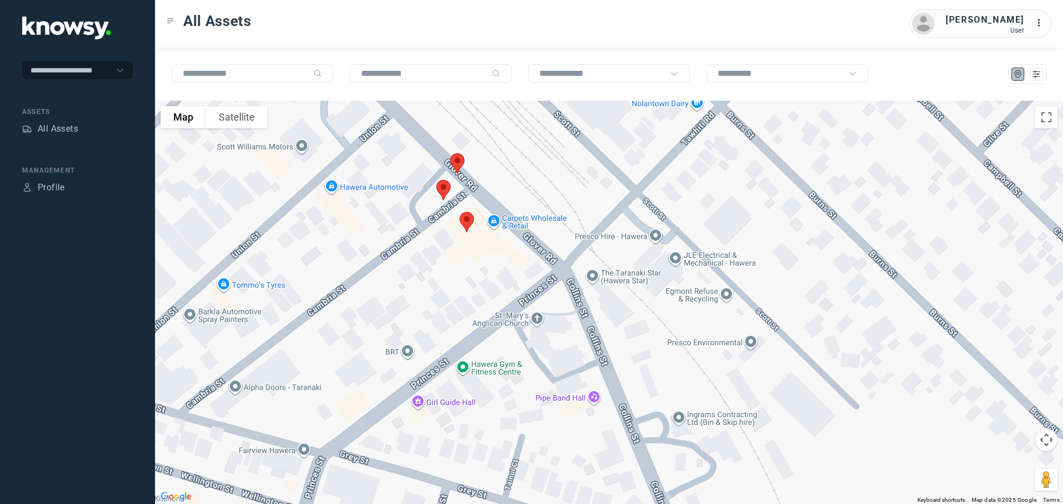
click at [470, 219] on img at bounding box center [466, 222] width 23 height 29
click at [509, 152] on button "Close" at bounding box center [503, 160] width 27 height 27
click at [446, 190] on img at bounding box center [443, 190] width 23 height 29
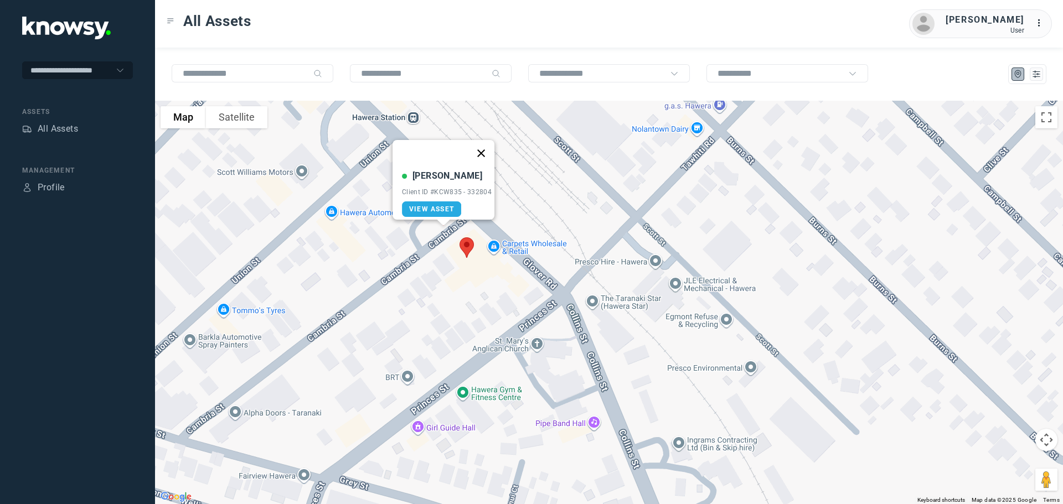
click at [488, 147] on button "Close" at bounding box center [481, 153] width 27 height 27
click at [457, 183] on img at bounding box center [457, 188] width 23 height 29
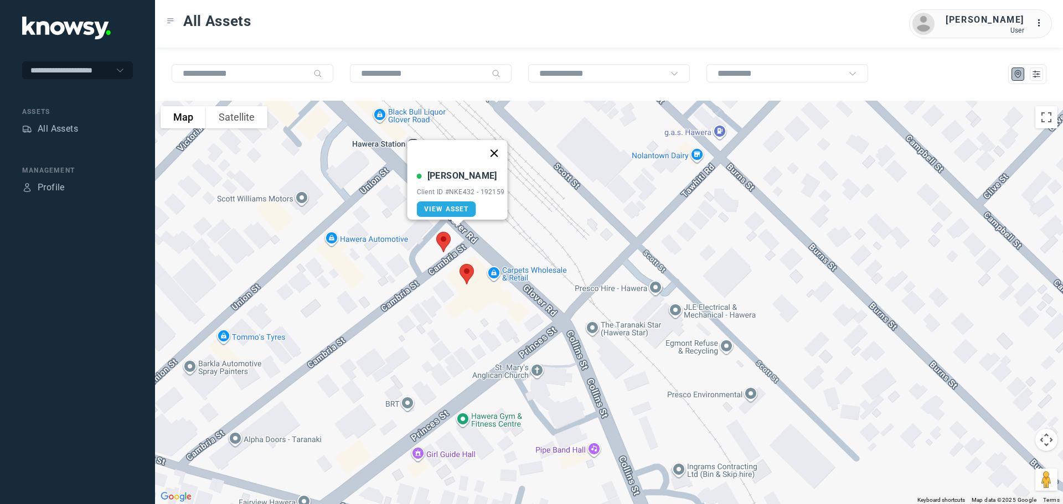
click at [501, 145] on button "Close" at bounding box center [494, 153] width 27 height 27
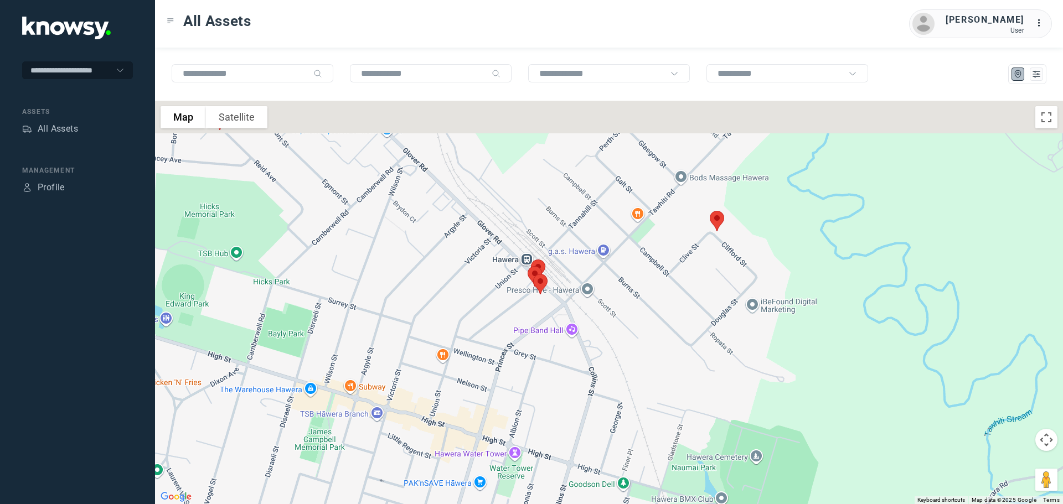
drag, startPoint x: 531, startPoint y: 225, endPoint x: 561, endPoint y: 362, distance: 140.0
click at [561, 359] on div "To navigate, press the arrow keys." at bounding box center [609, 303] width 908 height 404
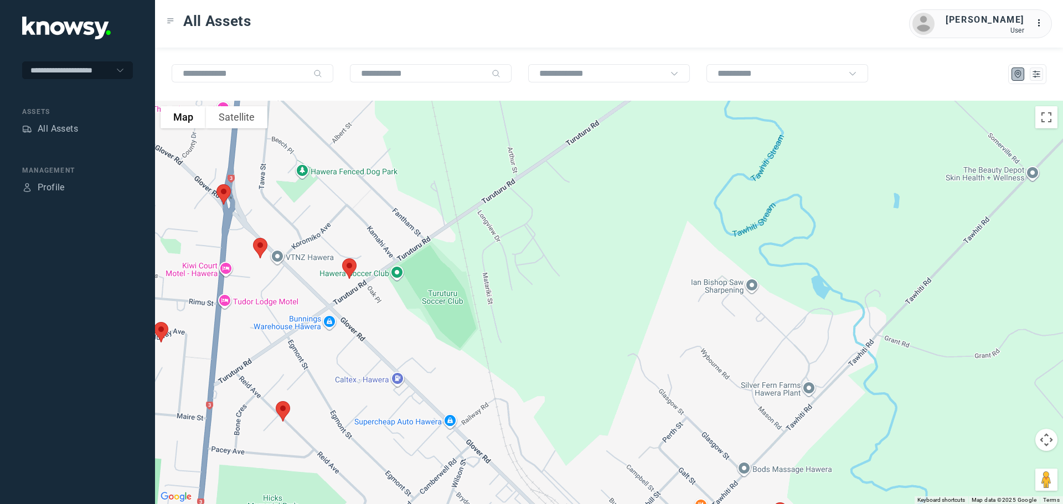
drag, startPoint x: 503, startPoint y: 249, endPoint x: 565, endPoint y: 368, distance: 133.7
click at [565, 368] on div at bounding box center [609, 303] width 908 height 404
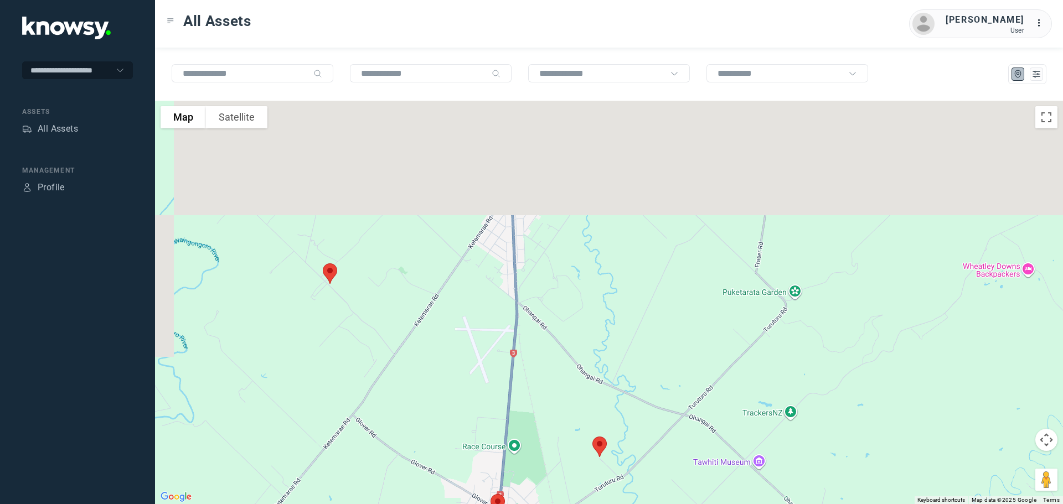
drag, startPoint x: 512, startPoint y: 275, endPoint x: 527, endPoint y: 391, distance: 117.8
click at [535, 411] on div at bounding box center [609, 303] width 908 height 404
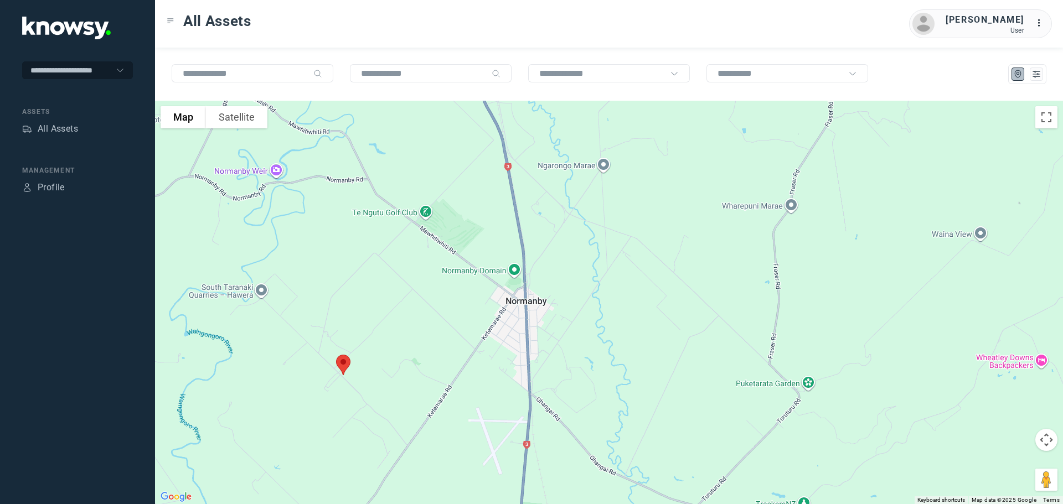
click at [345, 365] on img at bounding box center [343, 364] width 23 height 29
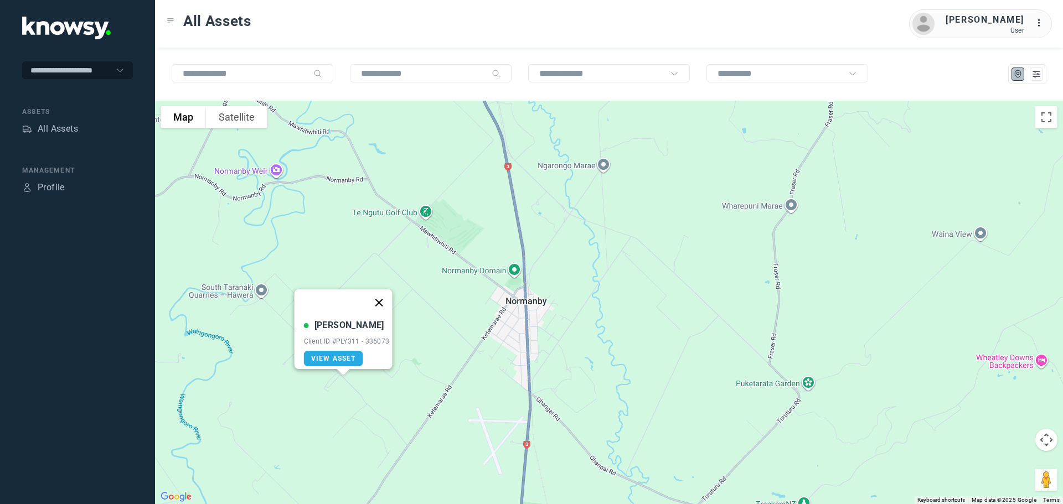
click at [387, 293] on button "Close" at bounding box center [378, 303] width 27 height 27
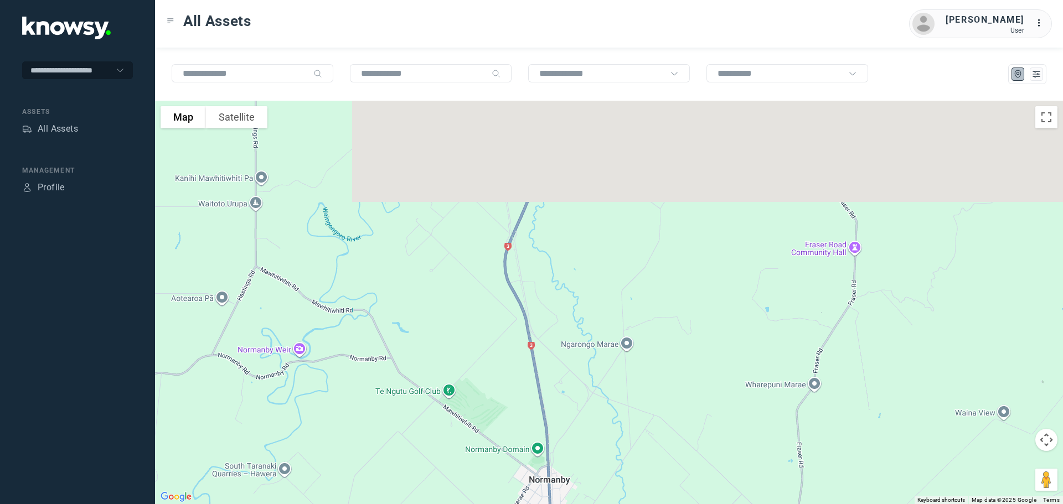
drag, startPoint x: 463, startPoint y: 290, endPoint x: 474, endPoint y: 436, distance: 146.6
click at [481, 456] on div at bounding box center [609, 303] width 908 height 404
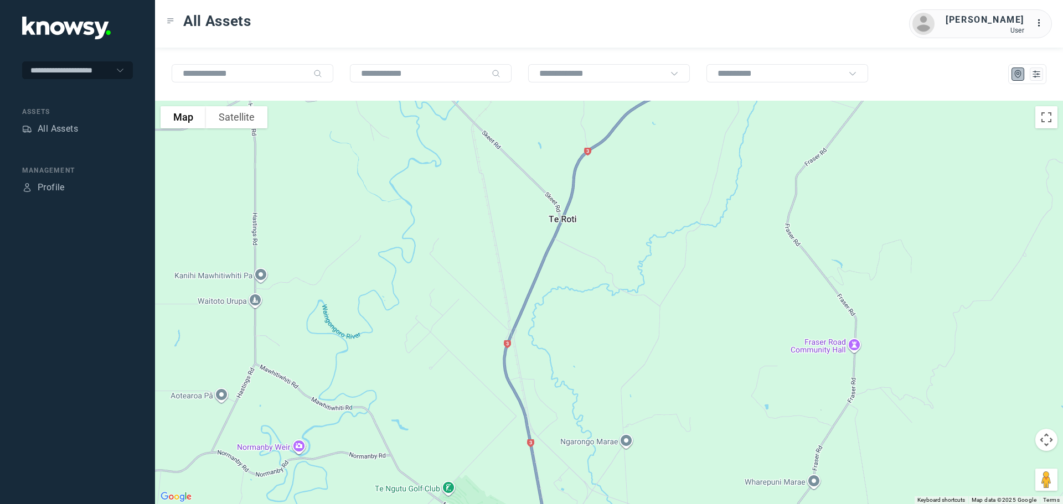
drag, startPoint x: 469, startPoint y: 328, endPoint x: 462, endPoint y: 448, distance: 120.4
click at [464, 448] on div at bounding box center [609, 303] width 908 height 404
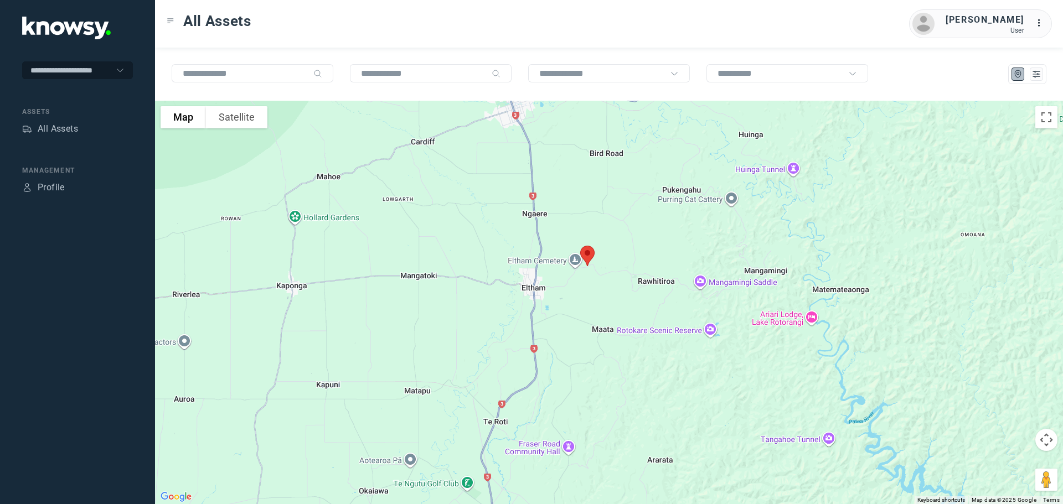
drag, startPoint x: 508, startPoint y: 268, endPoint x: 477, endPoint y: 403, distance: 138.6
click at [477, 403] on div at bounding box center [609, 303] width 908 height 404
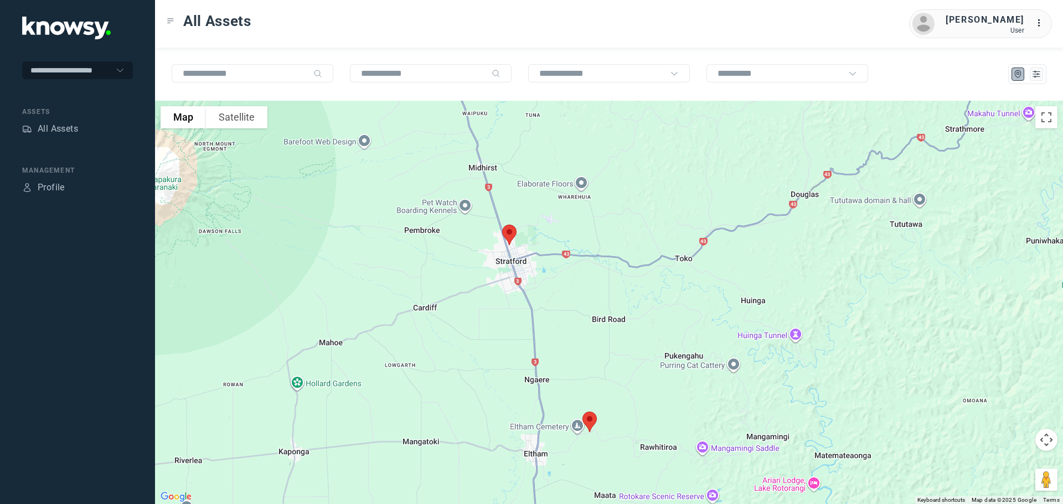
drag, startPoint x: 503, startPoint y: 367, endPoint x: 519, endPoint y: 412, distance: 48.7
click at [519, 412] on div at bounding box center [609, 303] width 908 height 404
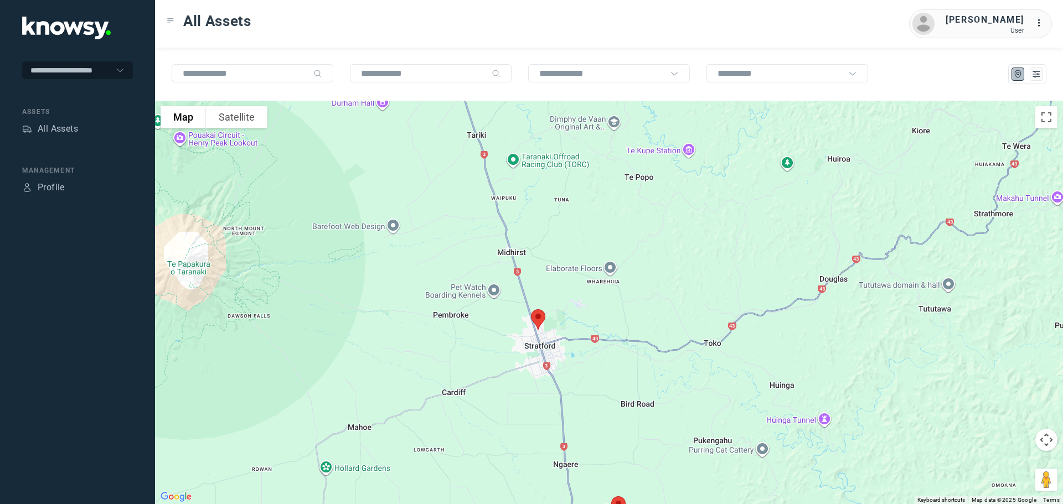
click at [541, 318] on img at bounding box center [538, 319] width 23 height 29
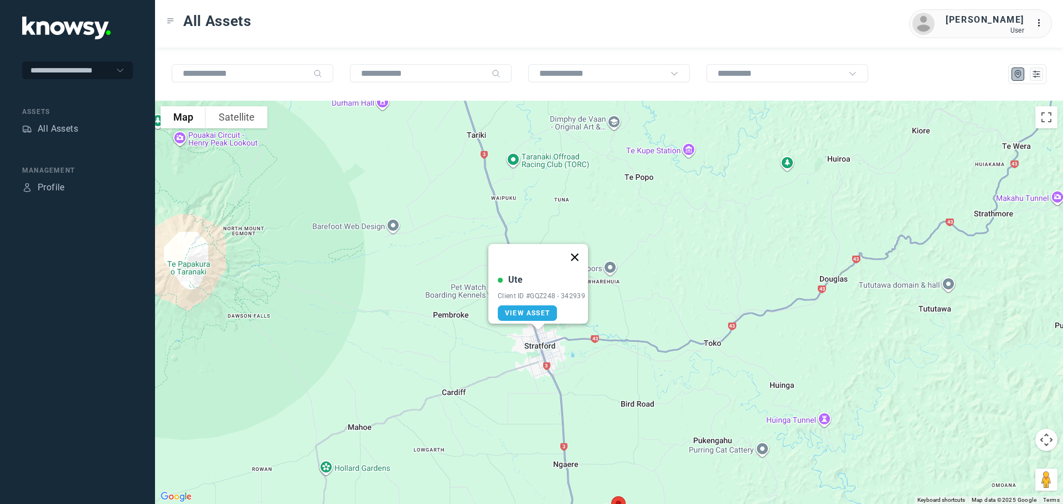
click at [577, 251] on button "Close" at bounding box center [574, 257] width 27 height 27
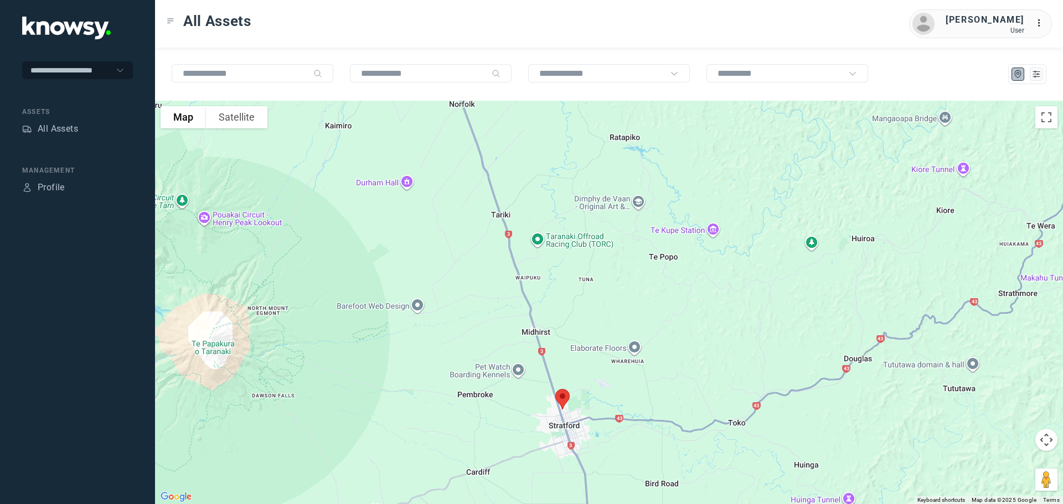
drag, startPoint x: 486, startPoint y: 284, endPoint x: 530, endPoint y: 442, distance: 164.3
click at [531, 449] on div "To navigate, press the arrow keys." at bounding box center [609, 303] width 908 height 404
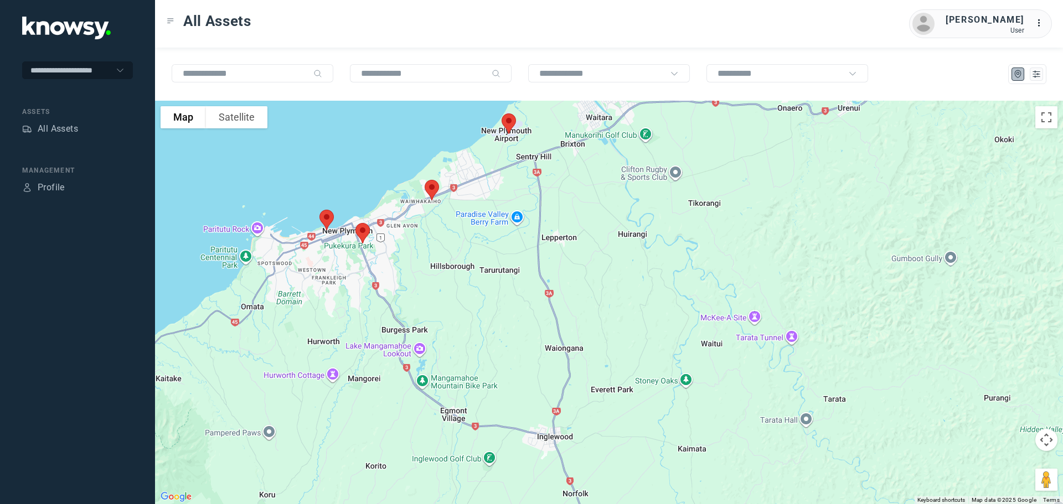
drag, startPoint x: 505, startPoint y: 341, endPoint x: 561, endPoint y: 469, distance: 139.6
click at [562, 478] on div at bounding box center [609, 303] width 908 height 404
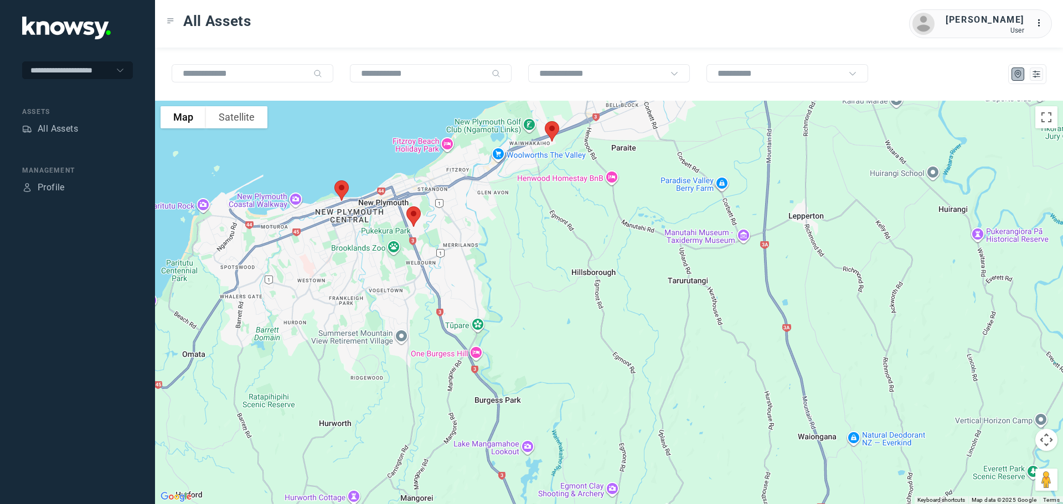
drag, startPoint x: 396, startPoint y: 291, endPoint x: 514, endPoint y: 290, distance: 117.9
click at [514, 290] on div at bounding box center [609, 303] width 908 height 404
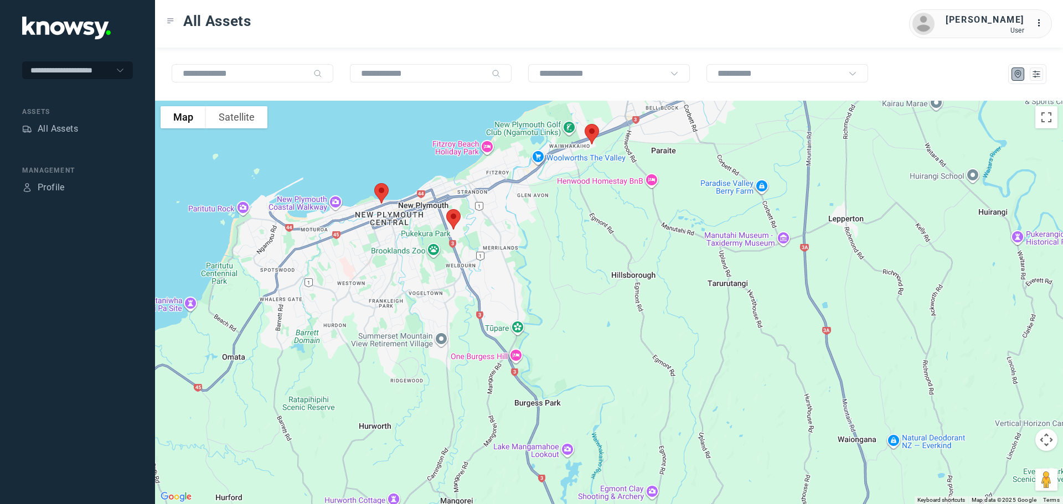
click at [456, 218] on img at bounding box center [453, 219] width 23 height 29
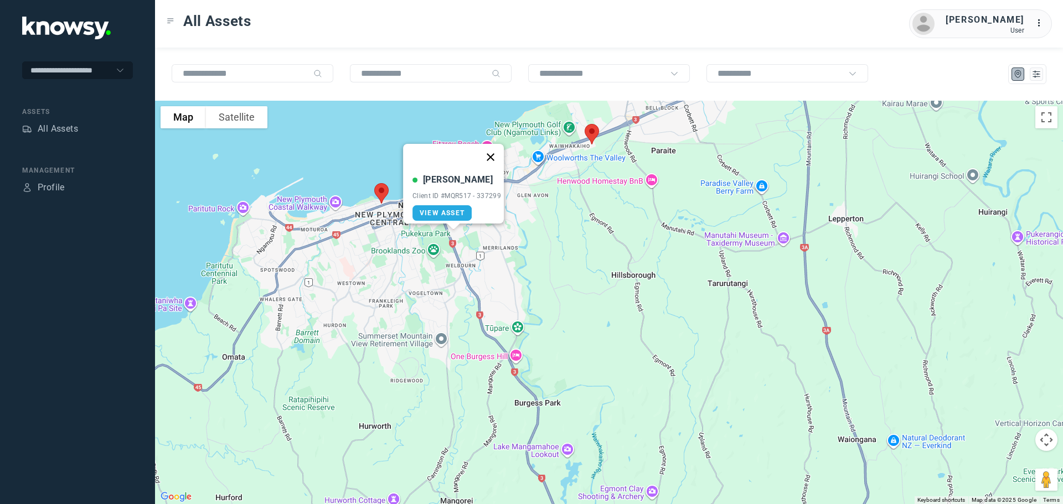
click at [494, 149] on button "Close" at bounding box center [490, 157] width 27 height 27
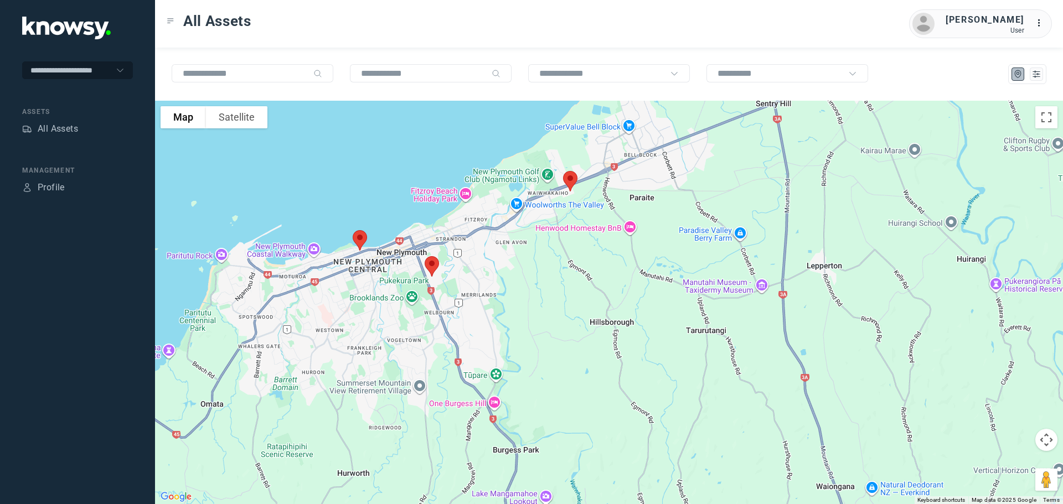
drag, startPoint x: 525, startPoint y: 188, endPoint x: 474, endPoint y: 286, distance: 110.4
click at [475, 286] on div at bounding box center [609, 303] width 908 height 404
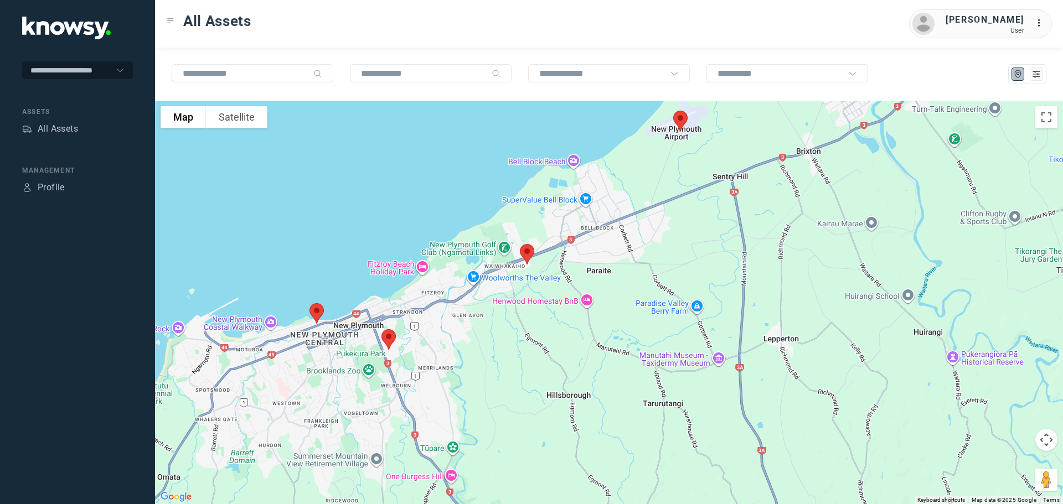
click at [530, 249] on img at bounding box center [526, 254] width 23 height 29
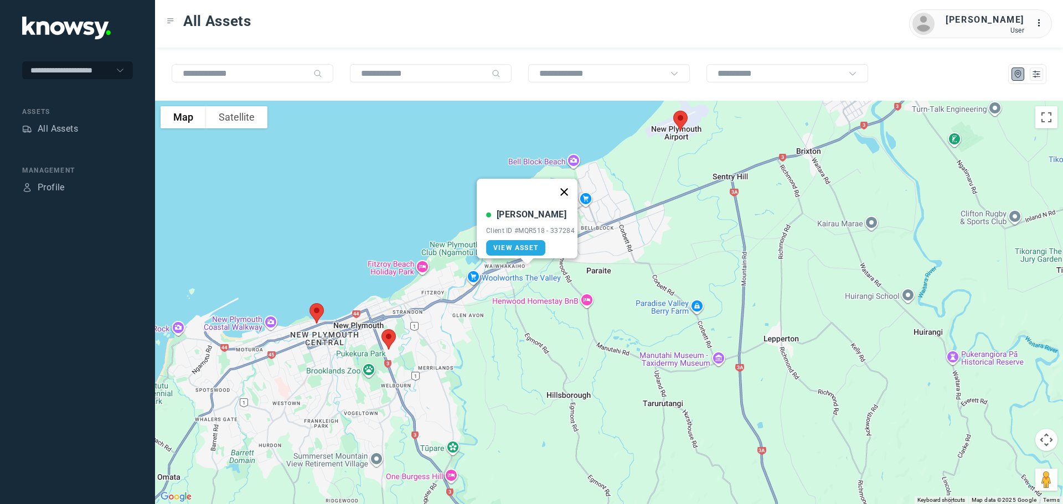
click at [566, 184] on button "Close" at bounding box center [564, 192] width 27 height 27
